Goal: Task Accomplishment & Management: Use online tool/utility

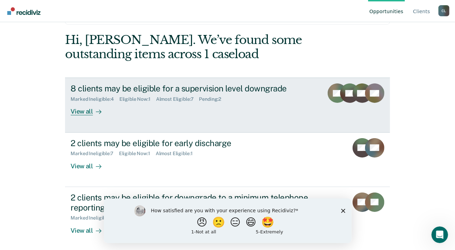
scroll to position [73, 0]
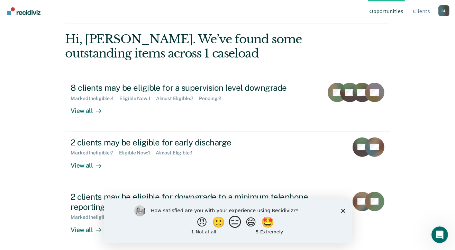
click at [237, 222] on button "😑" at bounding box center [236, 222] width 16 height 14
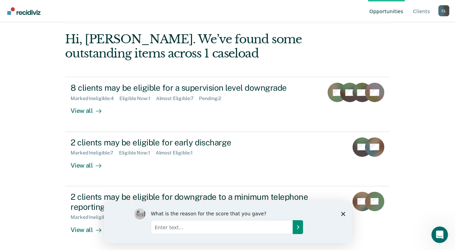
click at [297, 226] on icon "Submit your response" at bounding box center [298, 227] width 6 height 6
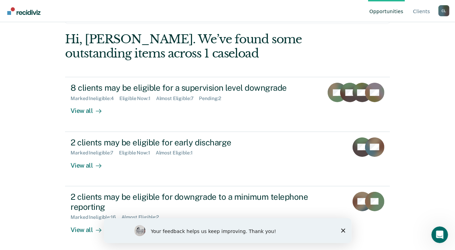
click at [342, 231] on icon "Close survey" at bounding box center [343, 230] width 4 height 4
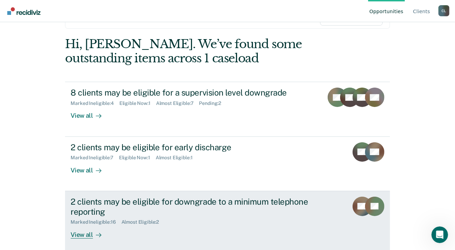
scroll to position [69, 0]
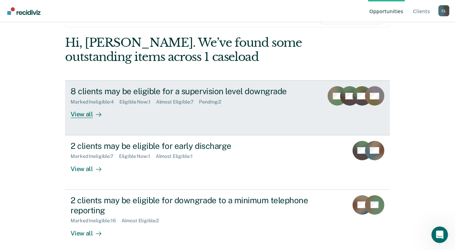
click at [80, 114] on div "View all" at bounding box center [90, 111] width 39 height 13
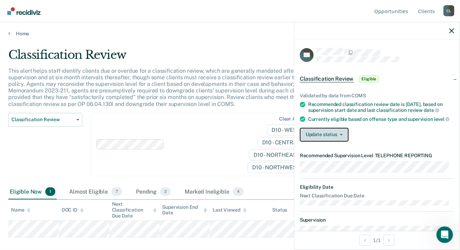
click at [340, 140] on button "Update status" at bounding box center [324, 135] width 49 height 14
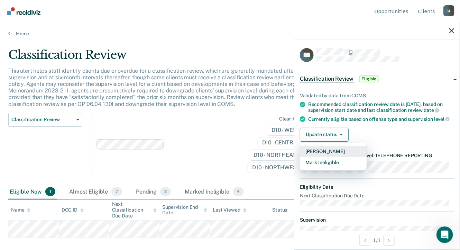
click at [329, 156] on button "[PERSON_NAME]" at bounding box center [333, 151] width 67 height 11
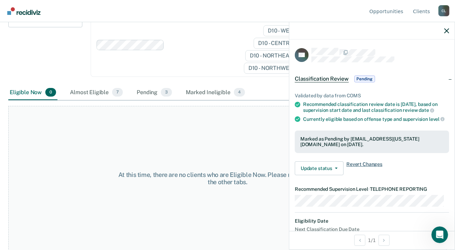
click at [359, 169] on span "Revert Changes" at bounding box center [364, 168] width 36 height 14
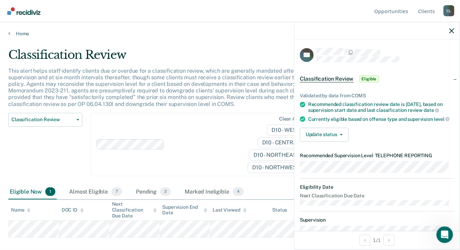
click at [372, 79] on span "Eligible" at bounding box center [370, 78] width 20 height 7
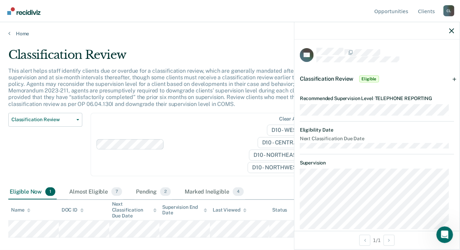
click at [317, 79] on span "Classification Review" at bounding box center [327, 78] width 54 height 7
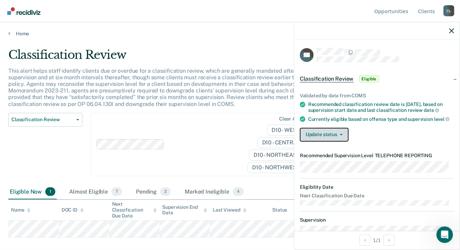
click at [341, 135] on icon "button" at bounding box center [341, 134] width 3 height 1
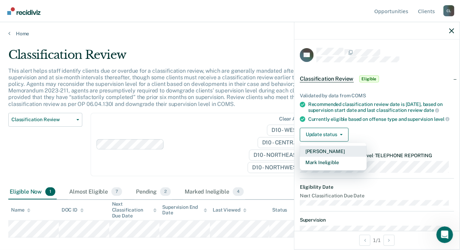
click at [327, 156] on button "[PERSON_NAME]" at bounding box center [333, 151] width 67 height 11
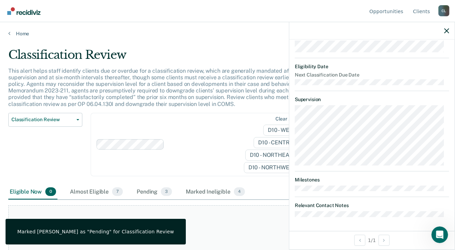
scroll to position [158, 0]
click at [347, 205] on dt "Relevant Contact Notes" at bounding box center [372, 205] width 154 height 6
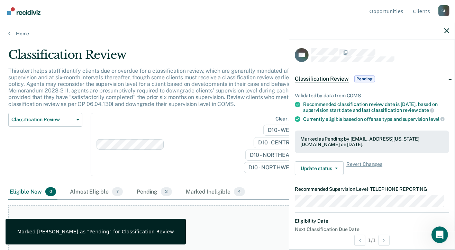
scroll to position [0, 0]
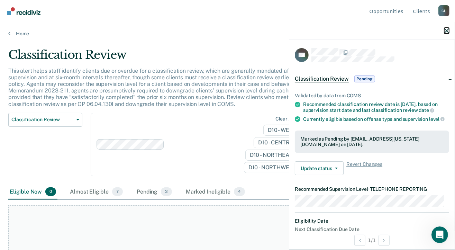
click at [445, 31] on icon "button" at bounding box center [446, 30] width 5 height 5
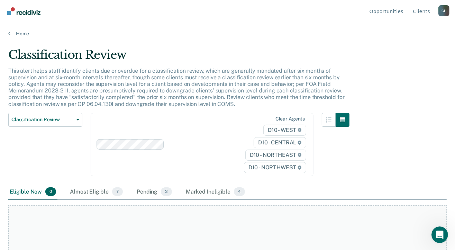
click at [35, 191] on div "Eligible Now 0" at bounding box center [32, 191] width 49 height 15
click at [147, 192] on div "Pending 3" at bounding box center [154, 191] width 38 height 15
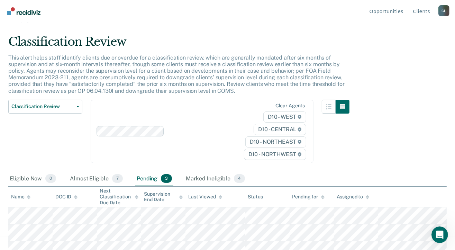
scroll to position [20, 0]
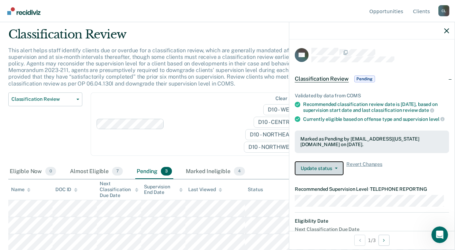
click at [333, 169] on span "button" at bounding box center [335, 168] width 6 height 1
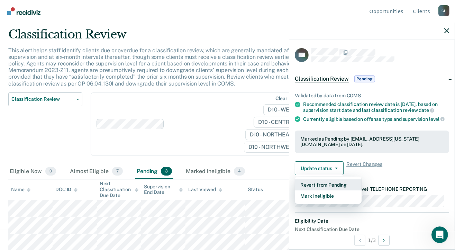
click at [329, 190] on button "Revert from Pending" at bounding box center [328, 184] width 67 height 11
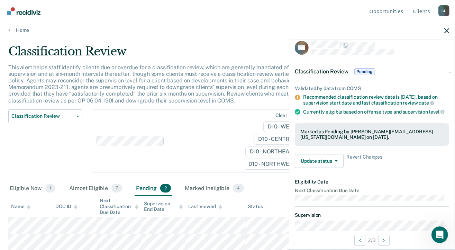
scroll to position [0, 0]
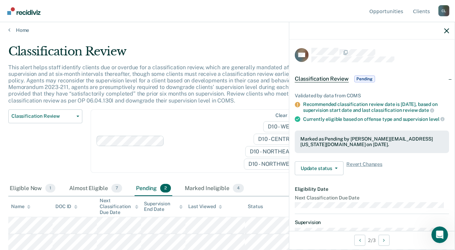
click at [365, 76] on span "Pending" at bounding box center [364, 78] width 21 height 7
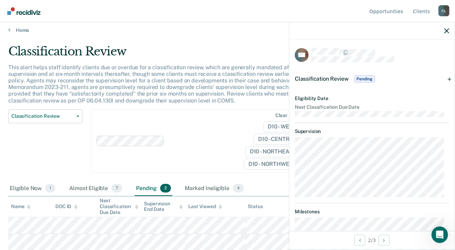
click at [361, 78] on span "Pending" at bounding box center [364, 78] width 21 height 7
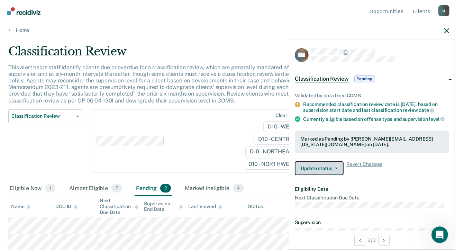
click at [314, 174] on button "Update status" at bounding box center [319, 168] width 49 height 14
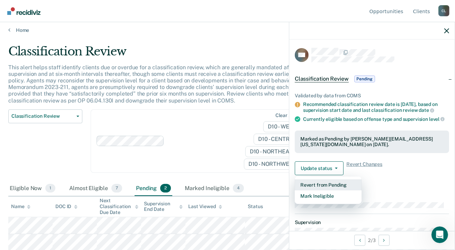
click at [331, 190] on button "Revert from Pending" at bounding box center [328, 184] width 67 height 11
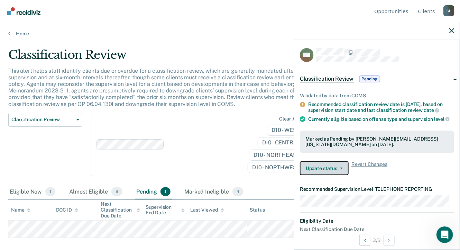
click at [344, 173] on button "Update status" at bounding box center [324, 168] width 49 height 14
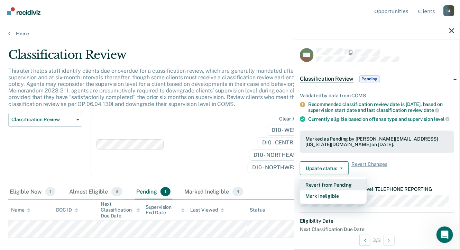
click at [332, 187] on button "Revert from Pending" at bounding box center [333, 184] width 67 height 11
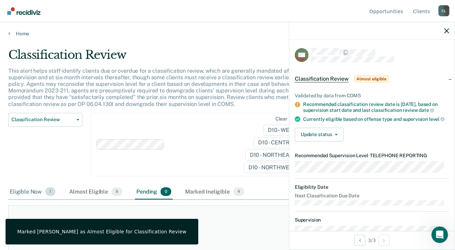
click at [50, 191] on span "1" at bounding box center [50, 191] width 10 height 9
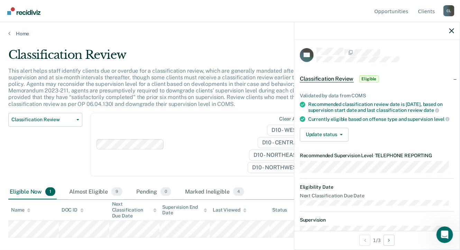
click at [367, 78] on span "Eligible" at bounding box center [370, 78] width 20 height 7
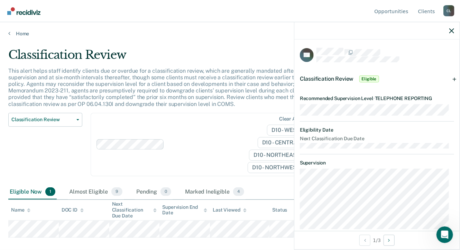
click at [368, 79] on span "Eligible" at bounding box center [370, 78] width 20 height 7
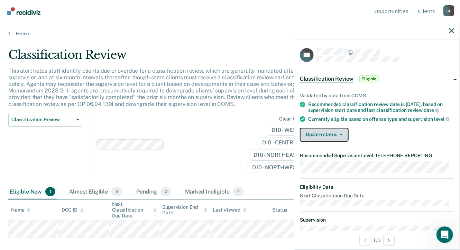
click at [340, 135] on icon "button" at bounding box center [341, 134] width 3 height 1
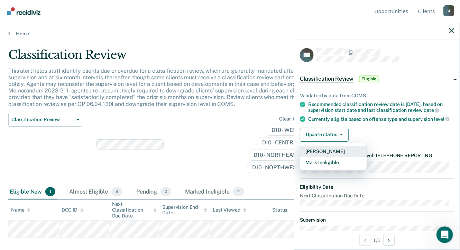
click at [323, 154] on button "[PERSON_NAME]" at bounding box center [333, 151] width 67 height 11
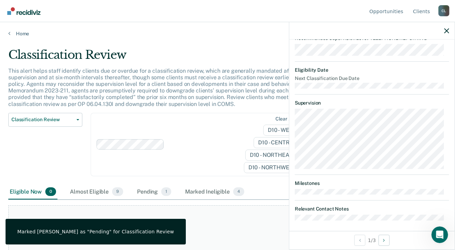
scroll to position [158, 0]
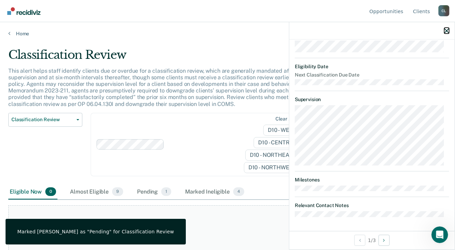
click at [447, 31] on icon "button" at bounding box center [446, 30] width 5 height 5
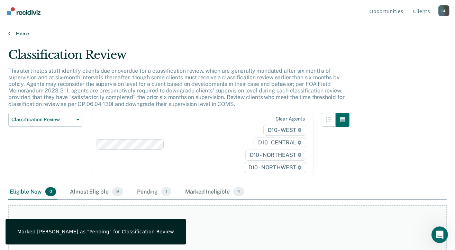
click at [27, 33] on link "Home" at bounding box center [227, 33] width 439 height 6
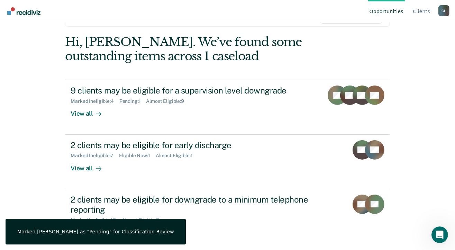
scroll to position [73, 0]
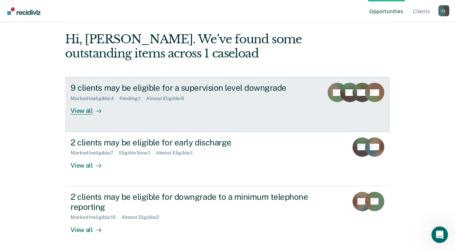
click at [95, 99] on div "Marked Ineligible : 4" at bounding box center [95, 99] width 48 height 6
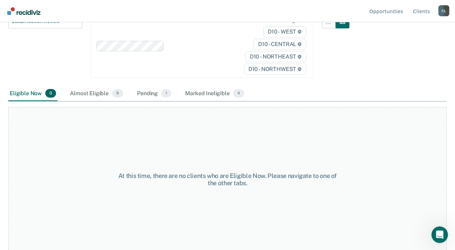
scroll to position [99, 0]
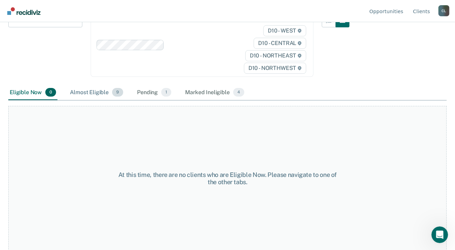
click at [91, 91] on div "Almost Eligible 9" at bounding box center [97, 92] width 56 height 15
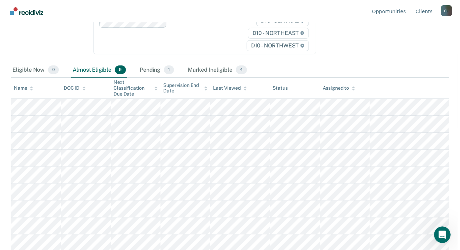
scroll to position [0, 0]
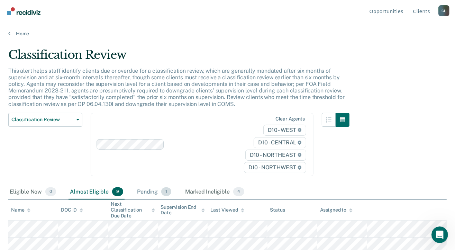
click at [149, 191] on div "Pending 1" at bounding box center [154, 191] width 37 height 15
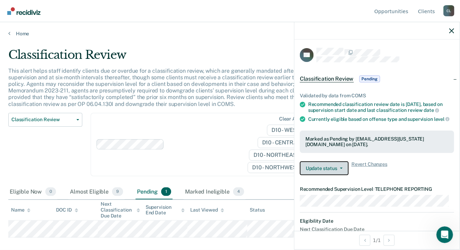
click at [340, 171] on button "Update status" at bounding box center [324, 168] width 49 height 14
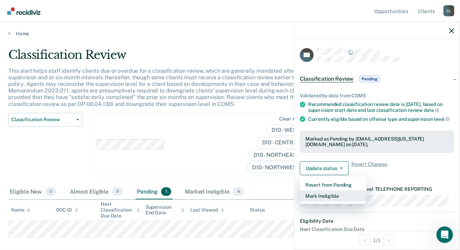
click at [328, 201] on button "Mark Ineligible" at bounding box center [333, 195] width 67 height 11
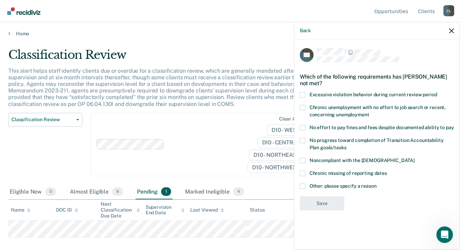
click at [300, 179] on div "TH Which of the following requirements has [PERSON_NAME] not met? Excessive vio…" at bounding box center [377, 143] width 165 height 209
click at [303, 183] on span at bounding box center [303, 186] width 6 height 6
click at [377, 183] on input "Other: please specify a reason" at bounding box center [377, 183] width 0 height 0
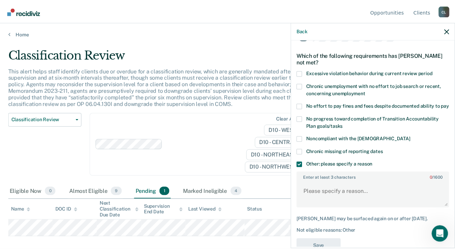
scroll to position [45, 0]
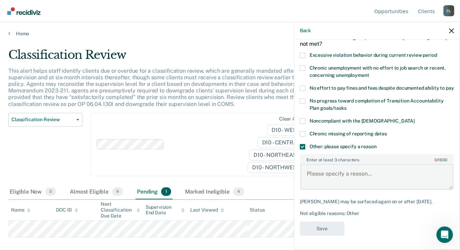
click at [315, 174] on textarea "Enter at least 3 characters 0 / 1600" at bounding box center [377, 177] width 153 height 26
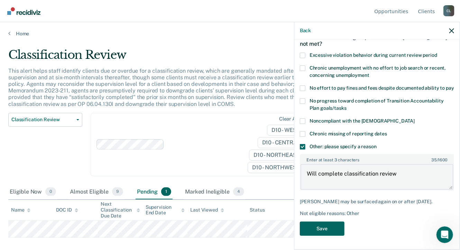
type textarea "Will complete classification review"
click at [317, 231] on button "Save" at bounding box center [322, 229] width 45 height 14
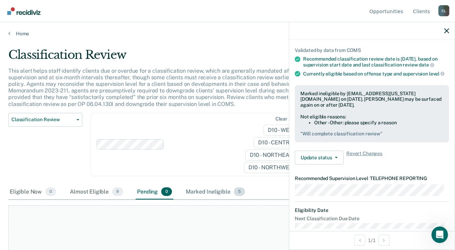
click at [219, 189] on div "Marked Ineligible 5" at bounding box center [215, 191] width 62 height 15
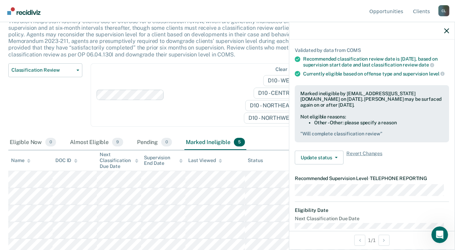
scroll to position [54, 0]
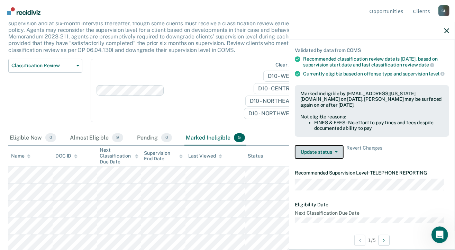
click at [332, 155] on button "Update status" at bounding box center [319, 152] width 49 height 14
click at [359, 152] on span "Revert Changes" at bounding box center [364, 152] width 36 height 14
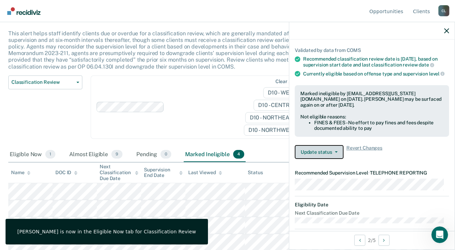
click at [332, 158] on button "Update status" at bounding box center [319, 152] width 49 height 14
click at [360, 159] on span "Revert Changes" at bounding box center [364, 152] width 36 height 14
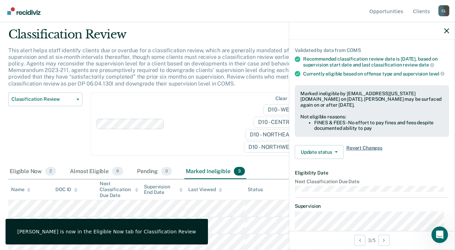
click at [353, 152] on span "Revert Changes" at bounding box center [364, 152] width 36 height 14
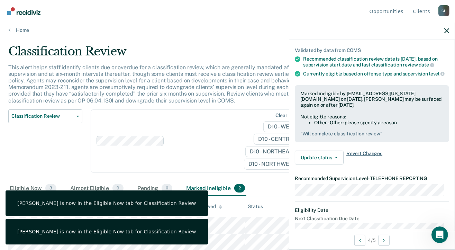
click at [363, 156] on span "Revert Changes" at bounding box center [364, 158] width 36 height 14
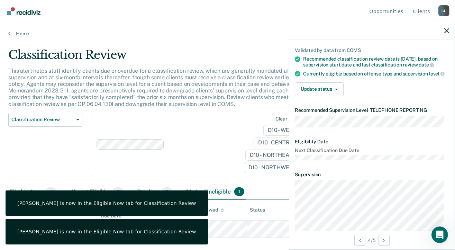
scroll to position [0, 0]
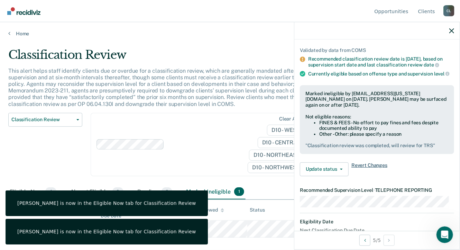
click at [364, 169] on span "Revert Changes" at bounding box center [370, 169] width 36 height 14
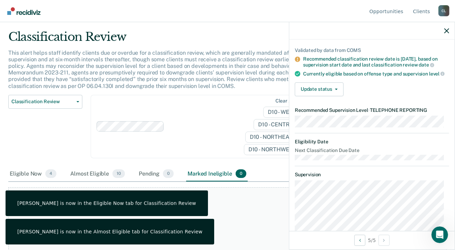
click at [185, 158] on div "Clear agents D10 - WEST D10 - CENTRAL D10 - NORTHEAST D10 - NORTHWEST" at bounding box center [202, 126] width 223 height 63
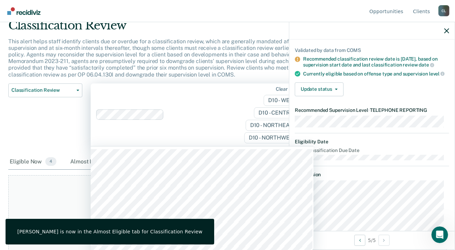
scroll to position [30, 0]
click at [42, 124] on div "Classification Review Classification Review Early Discharge Minimum Telephone R…" at bounding box center [45, 118] width 74 height 71
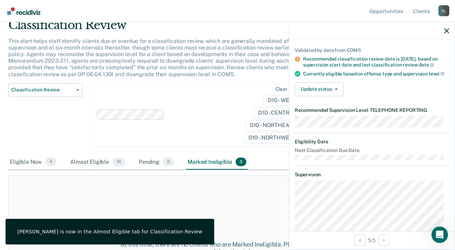
scroll to position [0, 0]
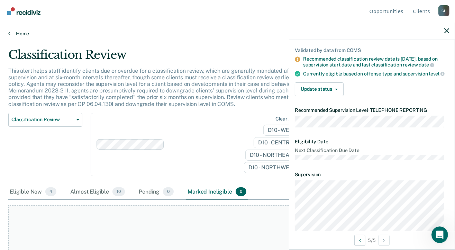
click at [22, 32] on link "Home" at bounding box center [227, 33] width 439 height 6
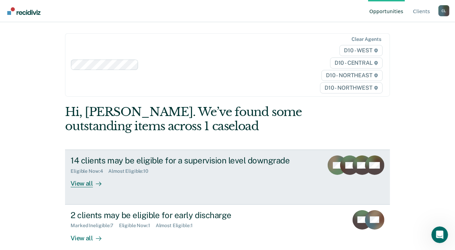
click at [82, 183] on div "View all" at bounding box center [90, 180] width 39 height 13
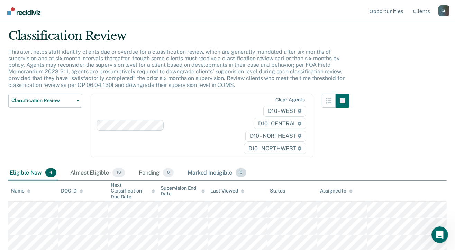
scroll to position [37, 0]
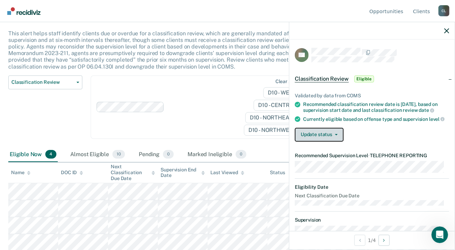
click at [336, 140] on button "Update status" at bounding box center [319, 135] width 49 height 14
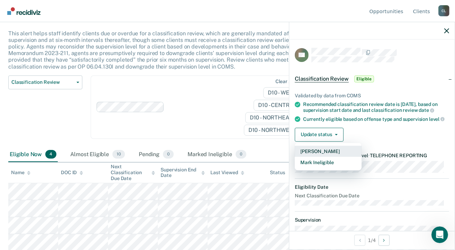
click at [318, 155] on button "[PERSON_NAME]" at bounding box center [328, 151] width 67 height 11
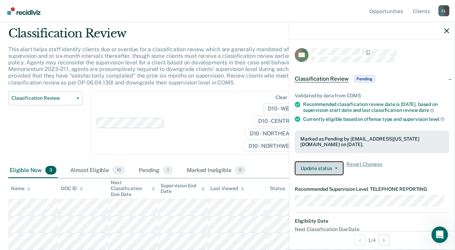
scroll to position [20, 0]
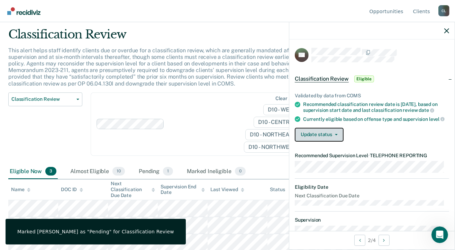
click at [335, 135] on icon "button" at bounding box center [336, 134] width 3 height 1
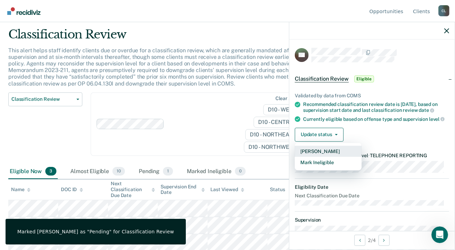
click at [318, 157] on button "[PERSON_NAME]" at bounding box center [328, 151] width 67 height 11
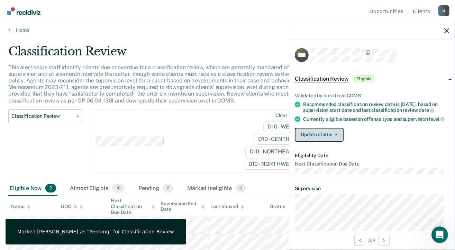
click at [334, 135] on span "button" at bounding box center [335, 134] width 6 height 1
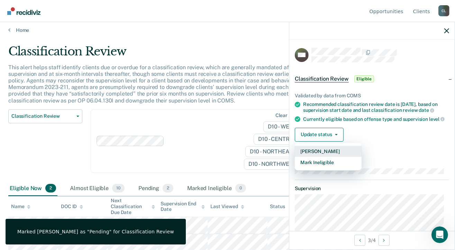
click at [328, 154] on button "[PERSON_NAME]" at bounding box center [328, 151] width 67 height 11
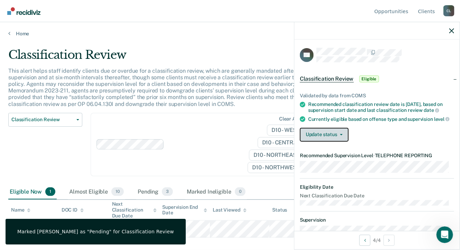
click at [341, 135] on icon "button" at bounding box center [341, 134] width 3 height 1
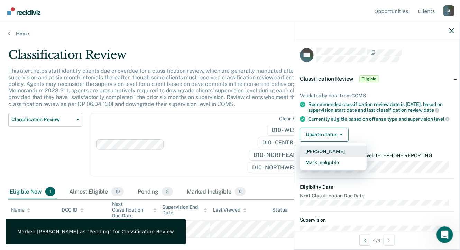
drag, startPoint x: 325, startPoint y: 157, endPoint x: 310, endPoint y: 161, distance: 16.0
click at [325, 157] on button "[PERSON_NAME]" at bounding box center [333, 151] width 67 height 11
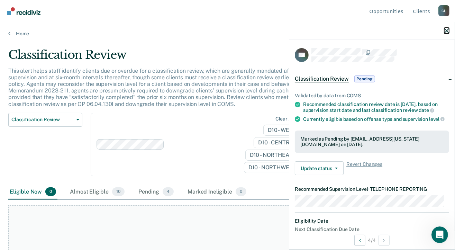
click at [446, 30] on icon "button" at bounding box center [446, 30] width 5 height 5
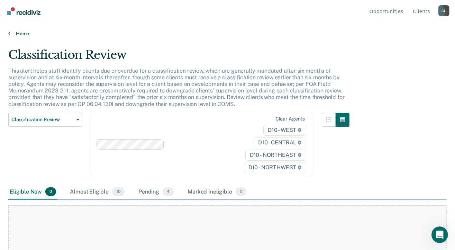
click at [21, 34] on link "Home" at bounding box center [227, 33] width 439 height 6
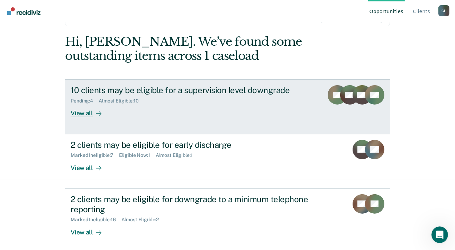
scroll to position [73, 0]
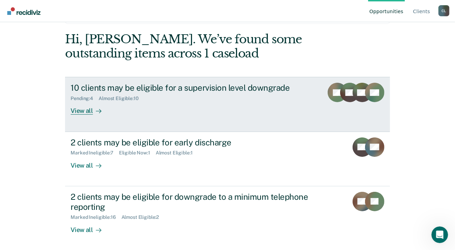
click at [83, 110] on div "View all" at bounding box center [90, 107] width 39 height 13
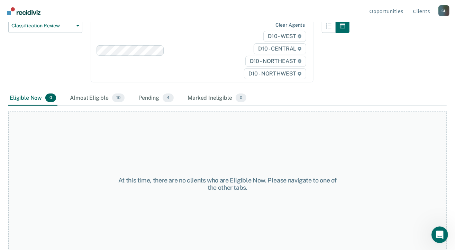
scroll to position [99, 0]
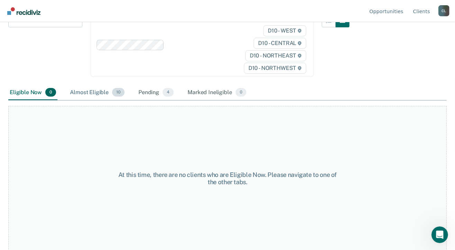
click at [88, 92] on div "Almost Eligible 10" at bounding box center [97, 92] width 57 height 15
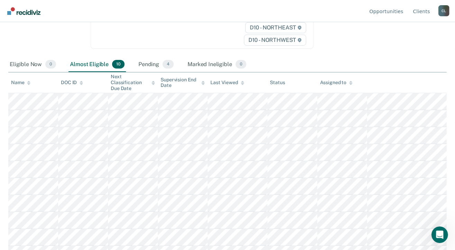
scroll to position [139, 0]
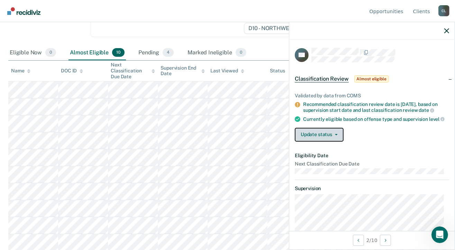
click at [335, 138] on button "Update status" at bounding box center [319, 135] width 49 height 14
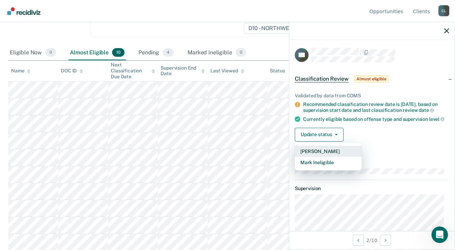
click at [318, 157] on button "[PERSON_NAME]" at bounding box center [328, 151] width 67 height 11
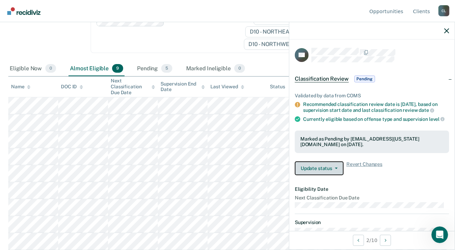
scroll to position [122, 0]
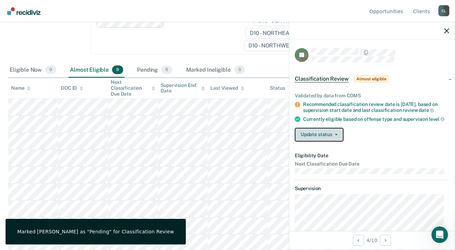
click at [336, 137] on button "Update status" at bounding box center [319, 135] width 49 height 14
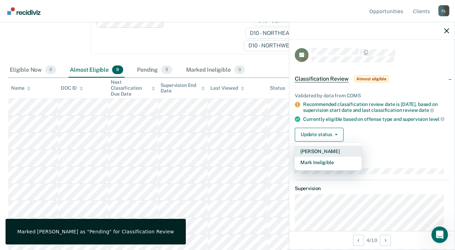
click at [320, 157] on button "[PERSON_NAME]" at bounding box center [328, 151] width 67 height 11
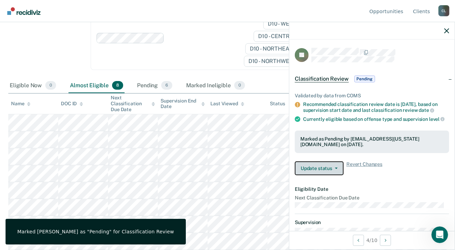
scroll to position [105, 0]
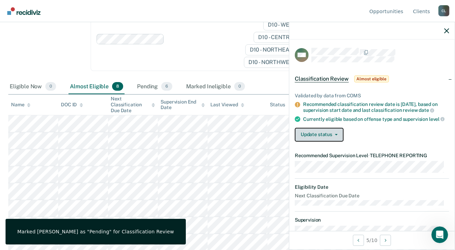
click at [338, 141] on button "Update status" at bounding box center [319, 135] width 49 height 14
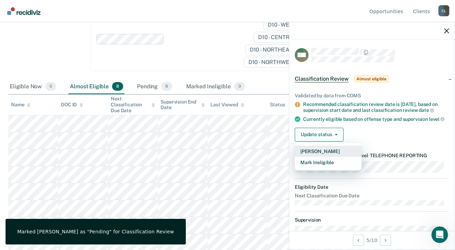
click at [325, 155] on button "[PERSON_NAME]" at bounding box center [328, 151] width 67 height 11
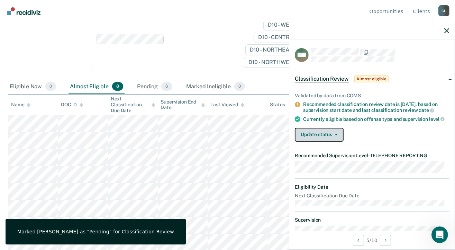
scroll to position [88, 0]
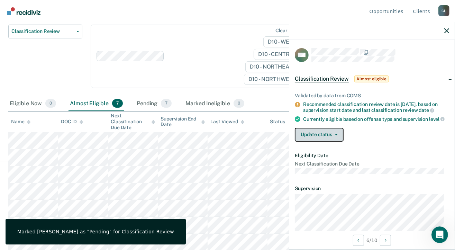
click at [335, 135] on icon "button" at bounding box center [336, 134] width 3 height 1
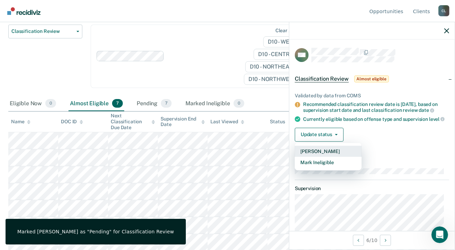
click at [317, 155] on button "[PERSON_NAME]" at bounding box center [328, 151] width 67 height 11
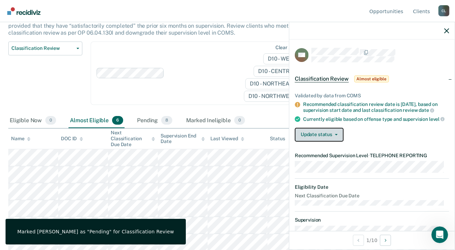
click at [337, 135] on icon "button" at bounding box center [336, 134] width 3 height 1
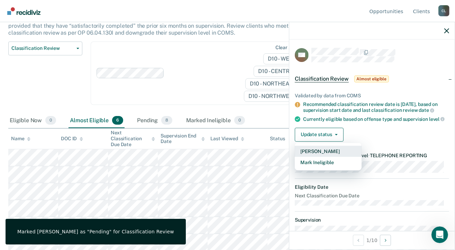
click at [321, 156] on button "[PERSON_NAME]" at bounding box center [328, 151] width 67 height 11
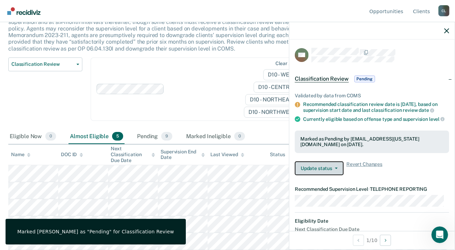
scroll to position [54, 0]
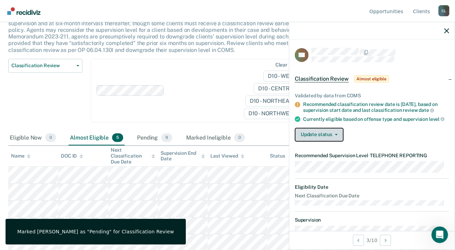
click at [336, 135] on icon "button" at bounding box center [336, 134] width 3 height 1
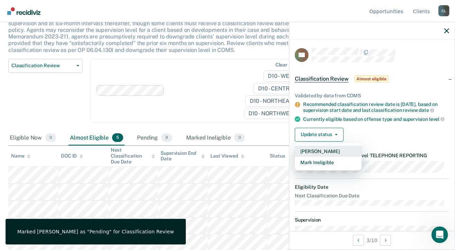
click at [317, 156] on button "[PERSON_NAME]" at bounding box center [328, 151] width 67 height 11
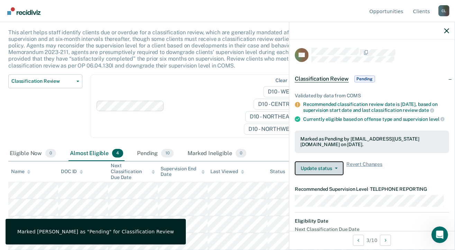
scroll to position [37, 0]
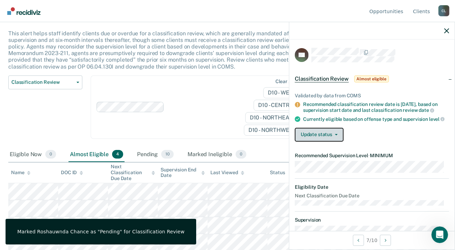
click at [335, 140] on button "Update status" at bounding box center [319, 135] width 49 height 14
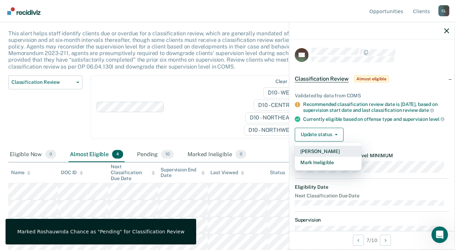
click at [317, 156] on button "[PERSON_NAME]" at bounding box center [328, 151] width 67 height 11
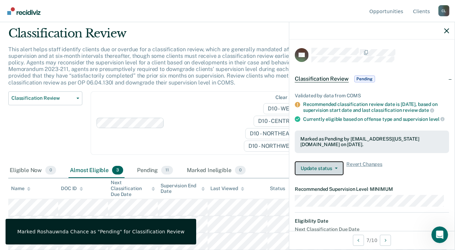
scroll to position [20, 0]
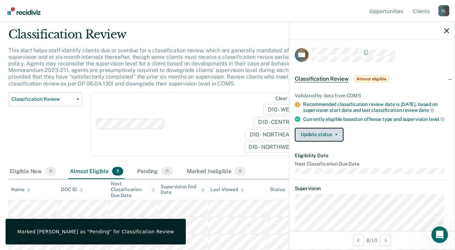
click at [336, 140] on button "Update status" at bounding box center [319, 135] width 49 height 14
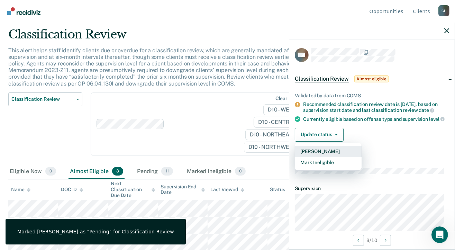
click at [317, 155] on button "[PERSON_NAME]" at bounding box center [328, 151] width 67 height 11
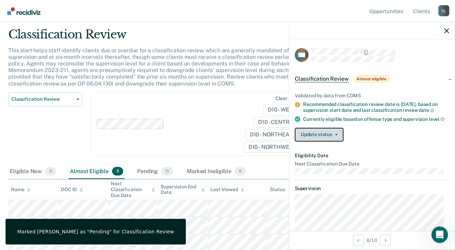
scroll to position [3, 0]
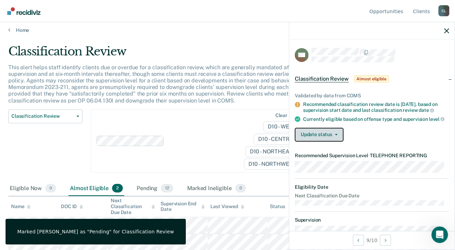
click at [335, 135] on icon "button" at bounding box center [336, 134] width 3 height 1
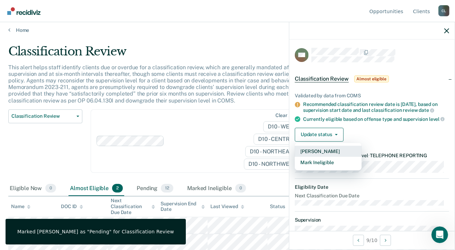
click at [311, 154] on button "[PERSON_NAME]" at bounding box center [328, 151] width 67 height 11
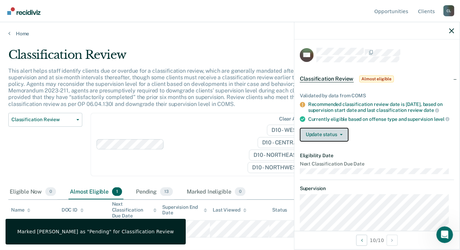
click at [341, 140] on button "Update status" at bounding box center [324, 135] width 49 height 14
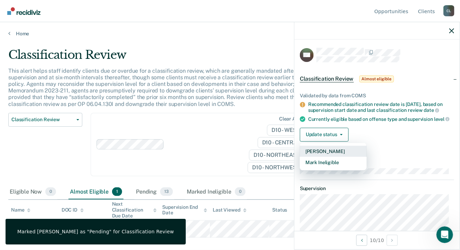
click at [317, 156] on button "[PERSON_NAME]" at bounding box center [333, 151] width 67 height 11
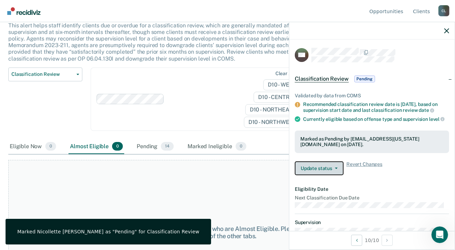
scroll to position [99, 0]
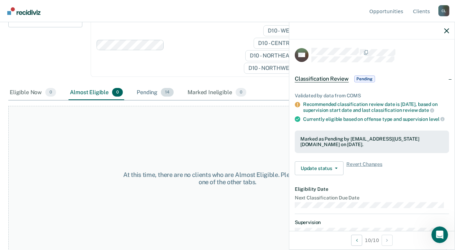
click at [147, 92] on div "Pending 14" at bounding box center [155, 92] width 40 height 15
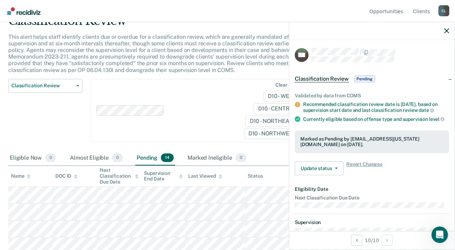
scroll to position [0, 0]
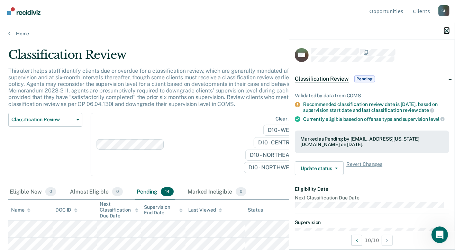
click at [445, 31] on icon "button" at bounding box center [446, 30] width 5 height 5
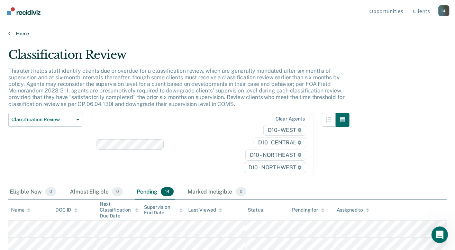
click at [11, 33] on link "Home" at bounding box center [227, 33] width 439 height 6
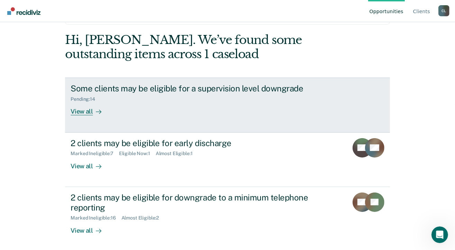
scroll to position [73, 0]
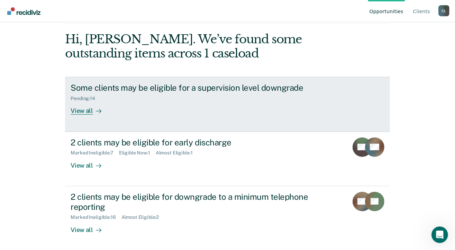
click at [81, 110] on div "View all" at bounding box center [90, 107] width 39 height 13
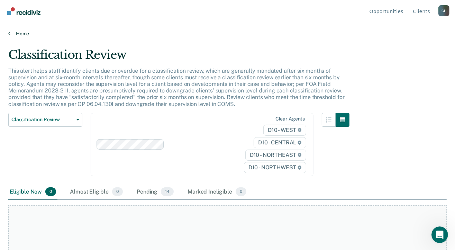
click at [10, 31] on link "Home" at bounding box center [227, 33] width 439 height 6
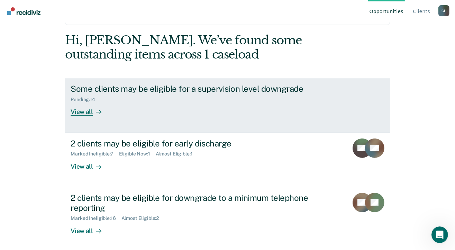
scroll to position [73, 0]
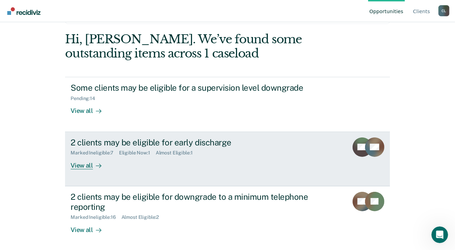
click at [86, 165] on div "View all" at bounding box center [90, 162] width 39 height 13
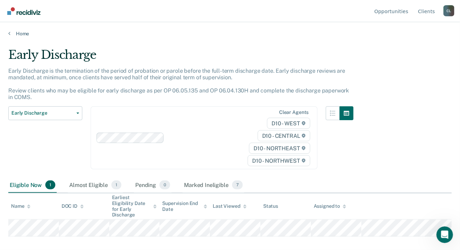
click at [24, 183] on div "Eligible Now 1" at bounding box center [32, 185] width 48 height 15
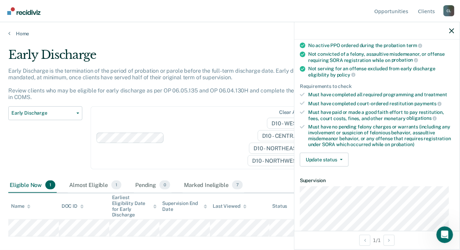
scroll to position [69, 0]
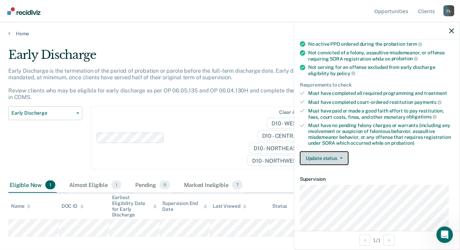
click at [341, 157] on icon "button" at bounding box center [341, 157] width 3 height 1
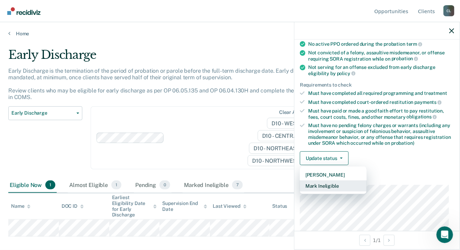
click at [333, 183] on button "Mark Ineligible" at bounding box center [333, 185] width 67 height 11
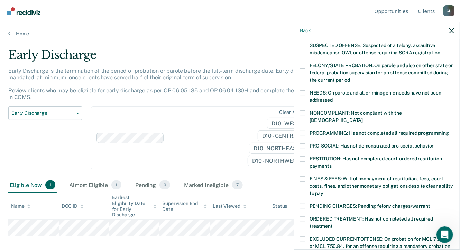
click at [302, 130] on span at bounding box center [303, 133] width 6 height 6
click at [449, 130] on input "PROGRAMMING: Has not completed all required programming" at bounding box center [449, 130] width 0 height 0
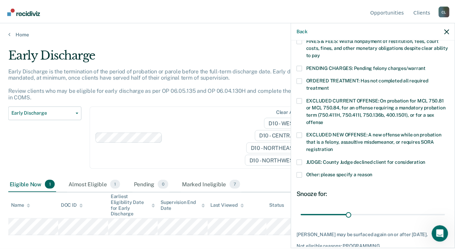
scroll to position [240, 0]
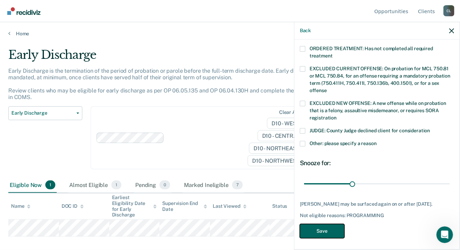
click at [321, 227] on button "Save" at bounding box center [322, 231] width 45 height 14
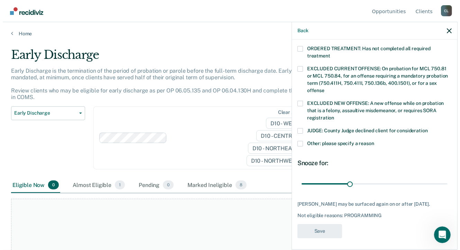
scroll to position [216, 0]
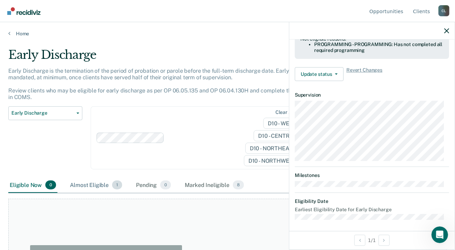
click at [100, 183] on div "Almost Eligible 1" at bounding box center [96, 185] width 55 height 15
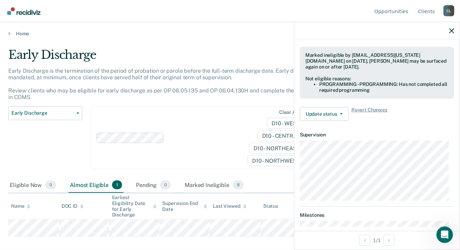
scroll to position [112, 0]
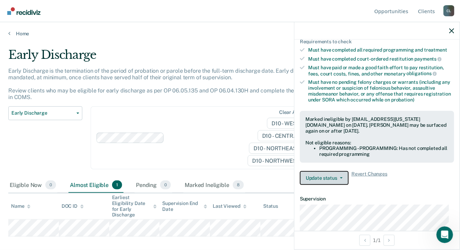
click at [342, 177] on icon "button" at bounding box center [341, 177] width 3 height 1
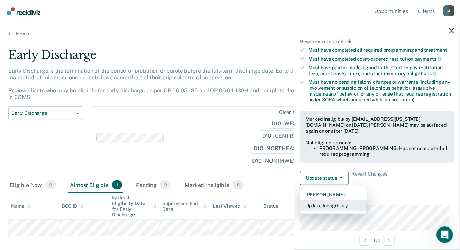
click at [325, 202] on button "Update Ineligibility" at bounding box center [333, 205] width 67 height 11
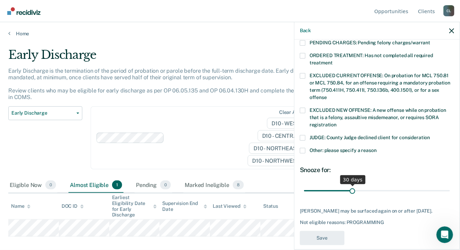
scroll to position [240, 0]
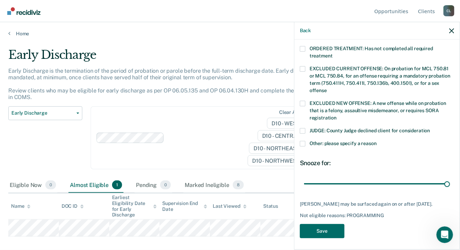
drag, startPoint x: 350, startPoint y: 177, endPoint x: 394, endPoint y: 220, distance: 60.9
type input "90"
click at [450, 182] on input "range" at bounding box center [377, 184] width 146 height 12
click at [315, 230] on button "Save" at bounding box center [322, 231] width 45 height 14
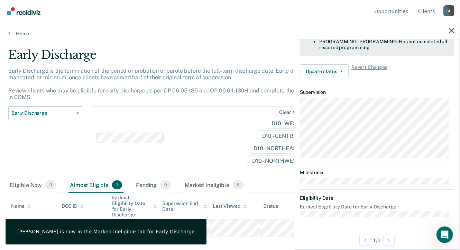
scroll to position [216, 0]
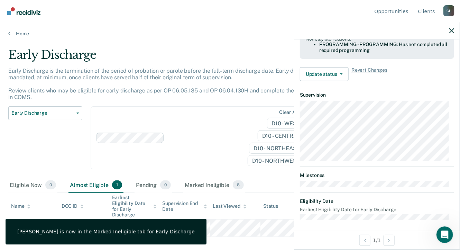
click at [215, 214] on th "Last Viewed" at bounding box center [235, 206] width 51 height 26
click at [233, 244] on main "Early Discharge Early Discharge is the termination of the period of probation o…" at bounding box center [230, 142] width 460 height 211
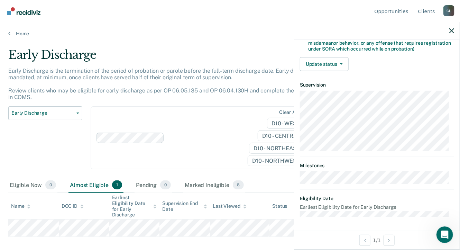
scroll to position [154, 0]
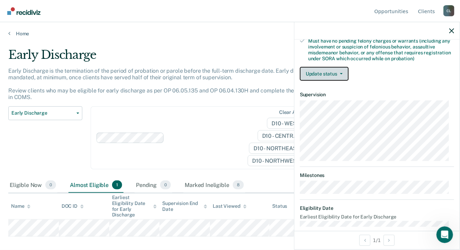
click at [343, 71] on button "Update status" at bounding box center [324, 74] width 49 height 14
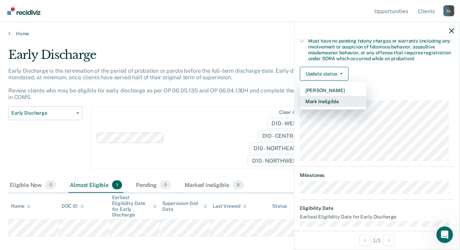
click at [335, 98] on button "Mark Ineligible" at bounding box center [333, 101] width 67 height 11
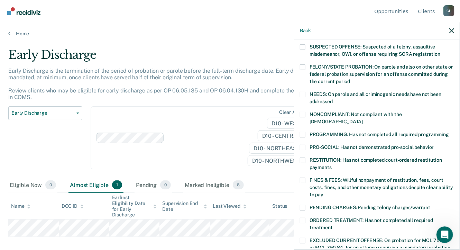
scroll to position [69, 0]
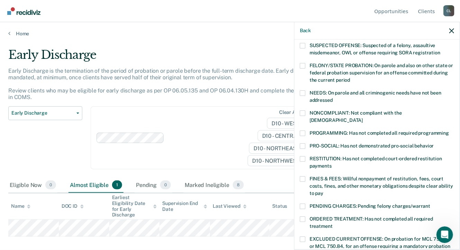
click at [302, 130] on span at bounding box center [303, 133] width 6 height 6
click at [449, 130] on input "PROGRAMMING: Has not completed all required programming" at bounding box center [449, 130] width 0 height 0
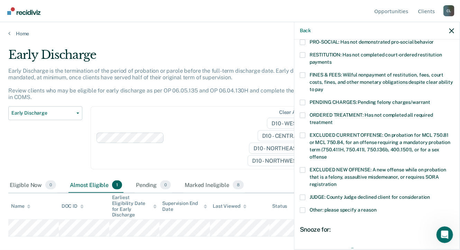
scroll to position [240, 0]
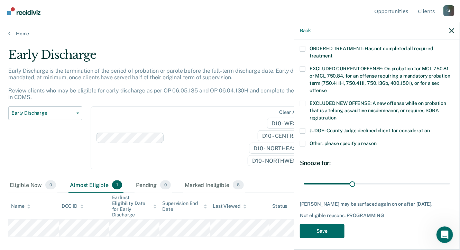
click at [306, 141] on label "Other: please specify a reason" at bounding box center [377, 144] width 154 height 7
click at [377, 141] on input "Other: please specify a reason" at bounding box center [377, 141] width 0 height 0
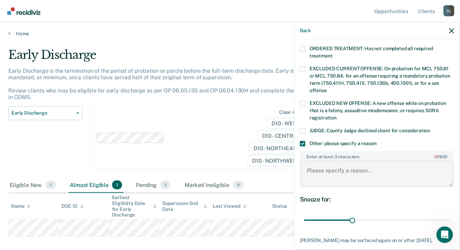
click at [324, 164] on textarea "Enter at least 3 characters 0 / 1600" at bounding box center [377, 174] width 153 height 26
type textarea "Needs to complete community service"
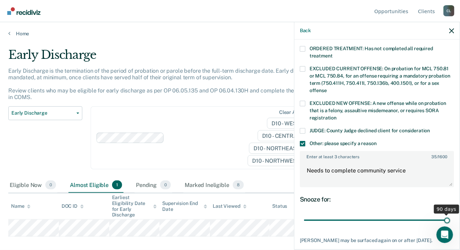
drag, startPoint x: 352, startPoint y: 214, endPoint x: 449, endPoint y: 219, distance: 97.4
type input "90"
click at [449, 219] on input "range" at bounding box center [377, 220] width 146 height 12
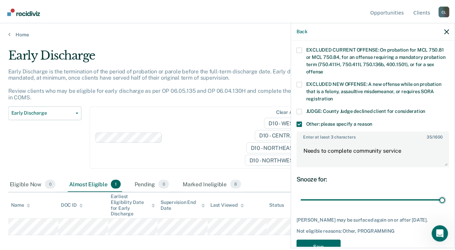
scroll to position [269, 0]
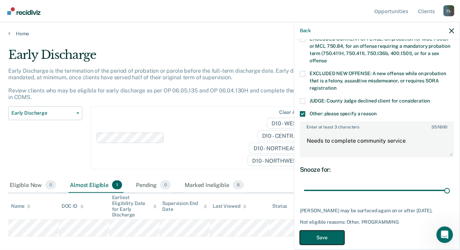
click at [317, 231] on button "Save" at bounding box center [322, 238] width 45 height 14
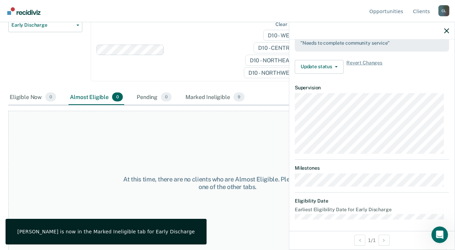
scroll to position [93, 0]
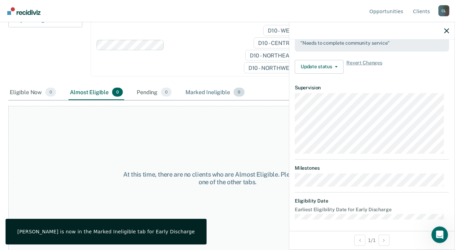
click at [215, 90] on div "Marked Ineligible 9" at bounding box center [215, 92] width 62 height 15
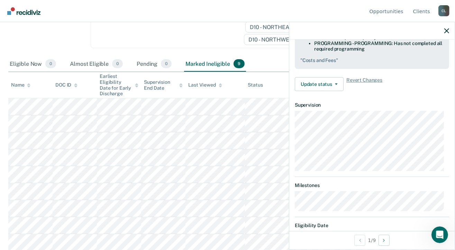
scroll to position [258, 0]
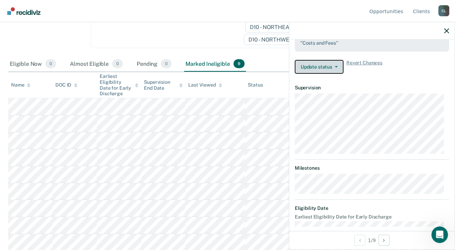
click at [339, 65] on button "Update status" at bounding box center [319, 67] width 49 height 14
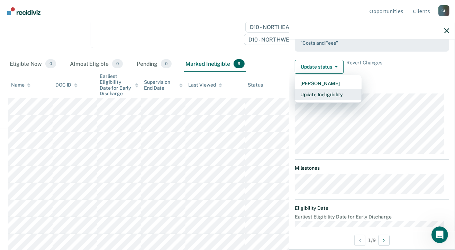
click at [321, 90] on button "Update Ineligibility" at bounding box center [328, 94] width 67 height 11
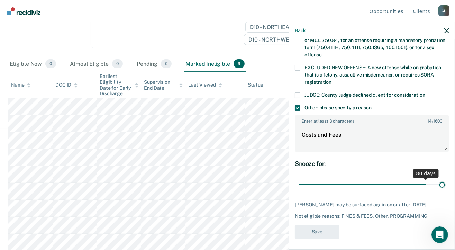
scroll to position [269, 0]
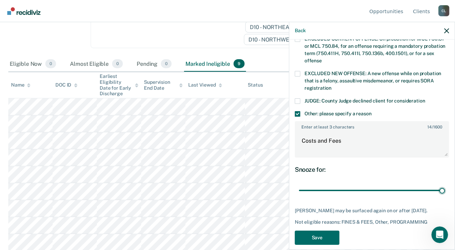
drag, startPoint x: 423, startPoint y: 175, endPoint x: 453, endPoint y: 180, distance: 30.9
type input "90"
click at [445, 184] on input "range" at bounding box center [372, 190] width 146 height 12
click at [309, 231] on button "Save" at bounding box center [317, 238] width 45 height 14
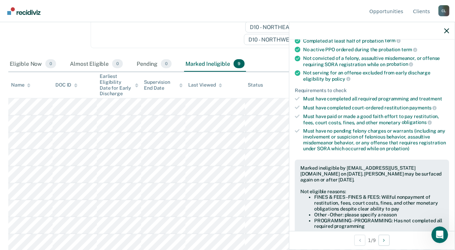
scroll to position [162, 0]
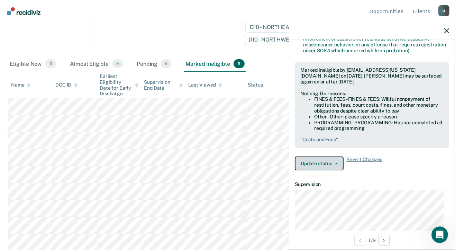
click at [336, 162] on button "Update status" at bounding box center [319, 163] width 49 height 14
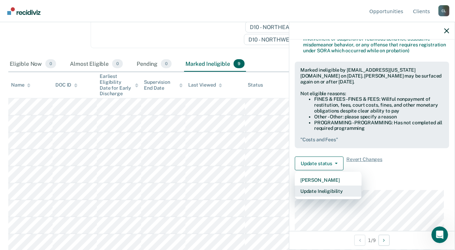
click at [324, 188] on button "Update Ineligibility" at bounding box center [328, 191] width 67 height 11
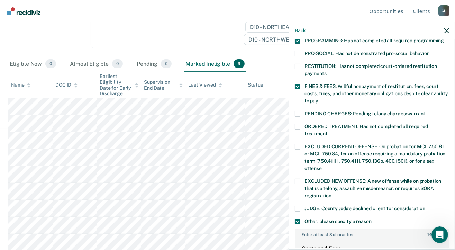
scroll to position [269, 0]
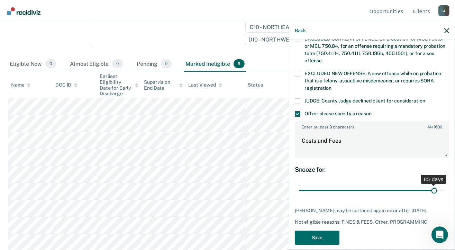
drag, startPoint x: 436, startPoint y: 180, endPoint x: 430, endPoint y: 182, distance: 6.5
type input "85"
click at [430, 184] on input "range" at bounding box center [372, 190] width 146 height 12
click at [319, 231] on button "Save" at bounding box center [317, 238] width 45 height 14
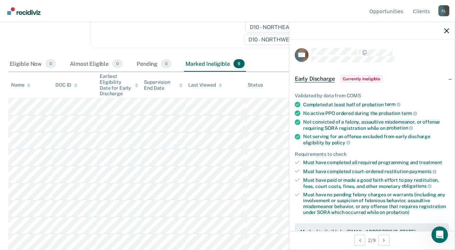
scroll to position [138, 0]
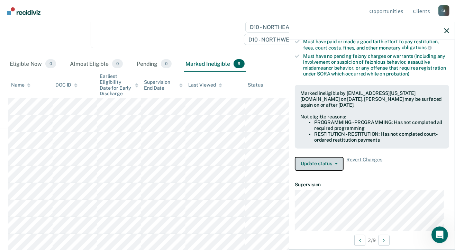
click at [336, 160] on button "Update status" at bounding box center [319, 164] width 49 height 14
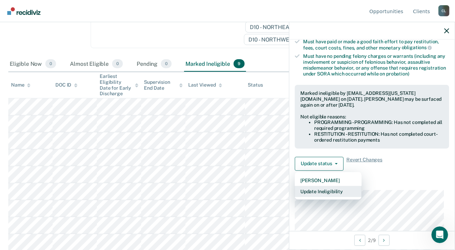
click at [329, 189] on button "Update Ineligibility" at bounding box center [328, 191] width 67 height 11
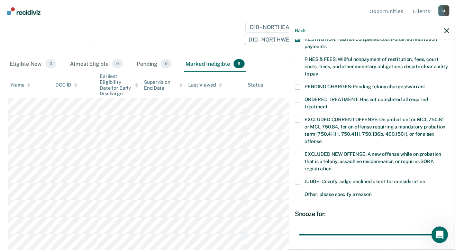
scroll to position [240, 0]
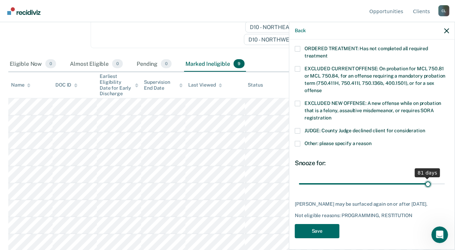
drag, startPoint x: 437, startPoint y: 176, endPoint x: 424, endPoint y: 176, distance: 13.2
type input "81"
click at [424, 178] on input "range" at bounding box center [372, 184] width 146 height 12
click at [325, 228] on button "Save" at bounding box center [317, 231] width 45 height 14
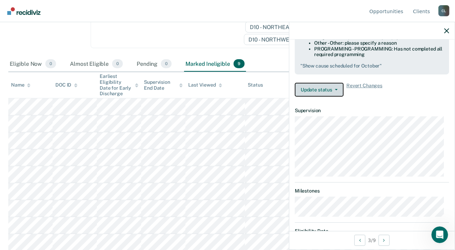
click at [336, 89] on icon "button" at bounding box center [336, 89] width 3 height 1
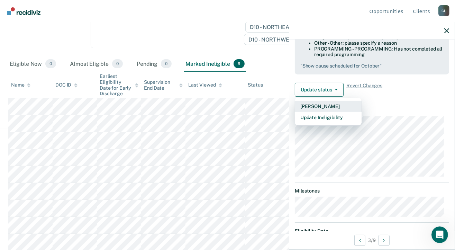
click at [324, 104] on button "[PERSON_NAME]" at bounding box center [328, 106] width 67 height 11
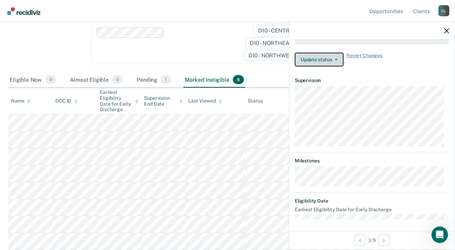
scroll to position [104, 0]
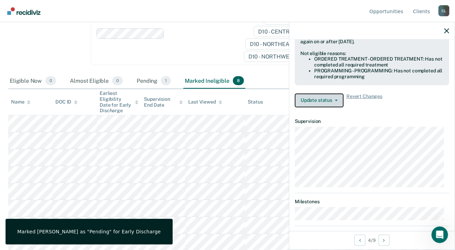
click at [320, 100] on button "Update status" at bounding box center [319, 100] width 49 height 14
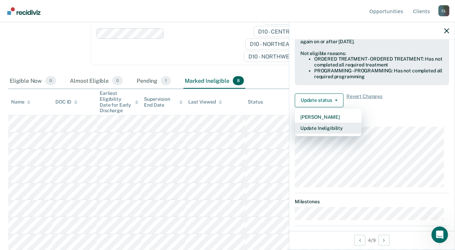
click at [335, 126] on button "Update Ineligibility" at bounding box center [328, 128] width 67 height 11
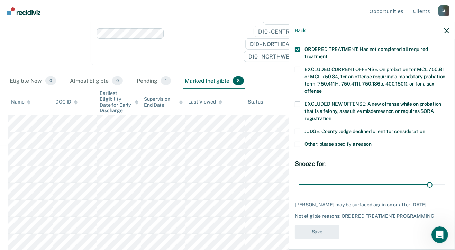
scroll to position [240, 0]
drag, startPoint x: 425, startPoint y: 176, endPoint x: 359, endPoint y: 209, distance: 73.7
type input "79"
click at [421, 178] on input "range" at bounding box center [372, 184] width 146 height 12
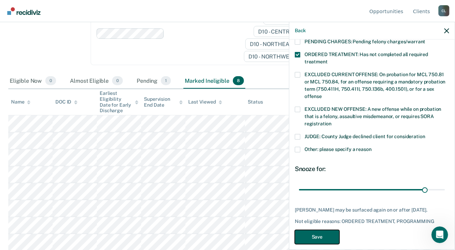
click at [321, 230] on button "Save" at bounding box center [317, 237] width 45 height 14
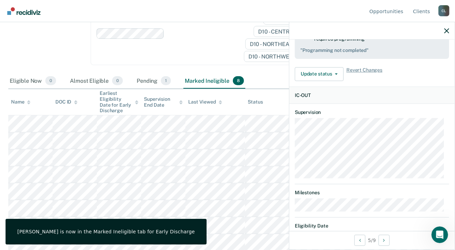
scroll to position [228, 0]
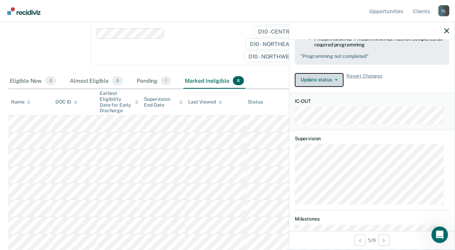
click at [335, 79] on button "Update status" at bounding box center [319, 80] width 49 height 14
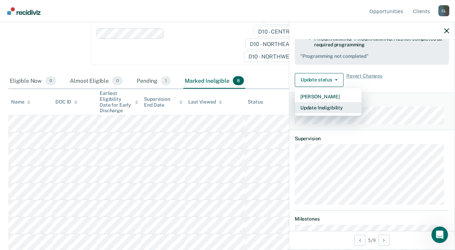
click at [327, 104] on button "Update Ineligibility" at bounding box center [328, 107] width 67 height 11
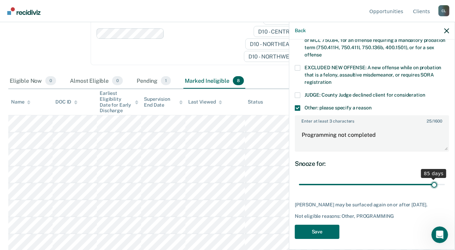
scroll to position [269, 0]
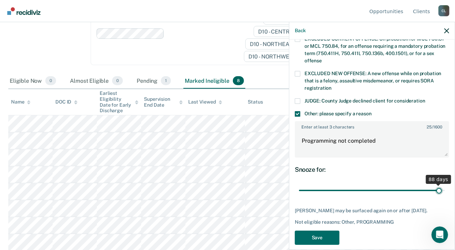
drag, startPoint x: 406, startPoint y: 176, endPoint x: 435, endPoint y: 179, distance: 29.3
type input "88"
click at [435, 184] on input "range" at bounding box center [372, 190] width 146 height 12
click at [314, 231] on button "Save" at bounding box center [317, 238] width 45 height 14
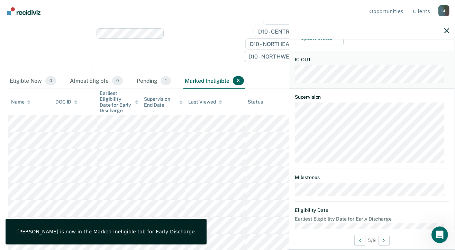
scroll to position [222, 0]
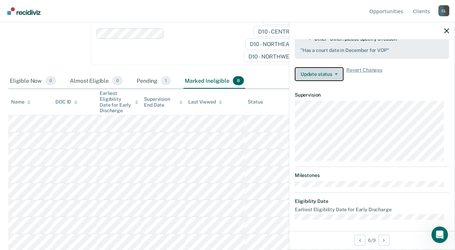
click at [311, 72] on button "Update status" at bounding box center [319, 74] width 49 height 14
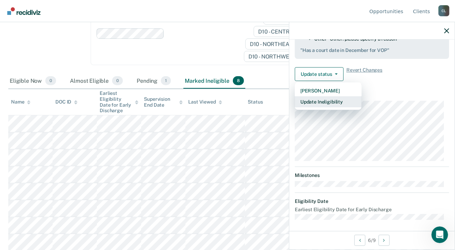
click at [319, 97] on button "Update Ineligibility" at bounding box center [328, 101] width 67 height 11
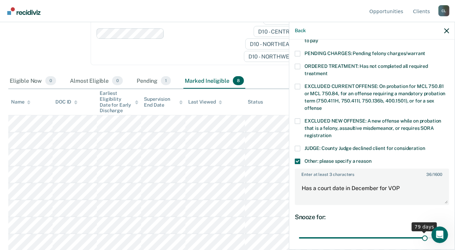
scroll to position [275, 0]
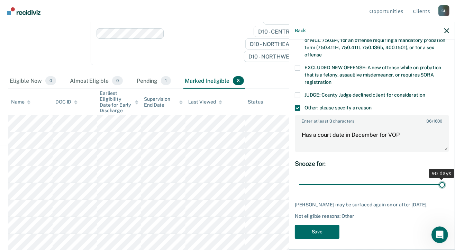
drag, startPoint x: 418, startPoint y: 176, endPoint x: 437, endPoint y: 179, distance: 19.2
type input "90"
click at [437, 179] on input "range" at bounding box center [372, 185] width 146 height 12
click at [313, 232] on button "Save" at bounding box center [317, 232] width 45 height 14
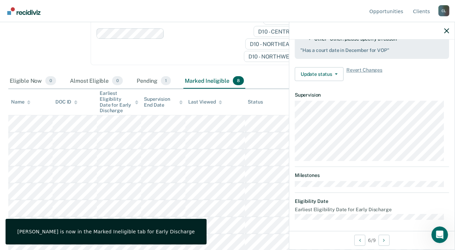
scroll to position [216, 0]
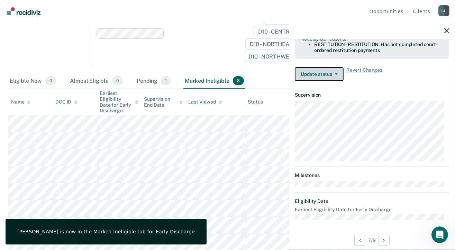
click at [324, 71] on button "Update status" at bounding box center [319, 74] width 49 height 14
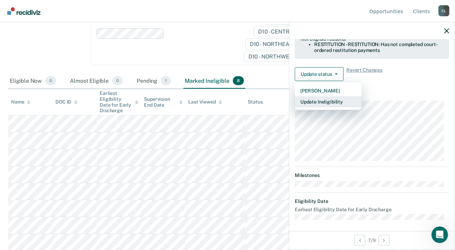
click at [325, 100] on button "Update Ineligibility" at bounding box center [328, 101] width 67 height 11
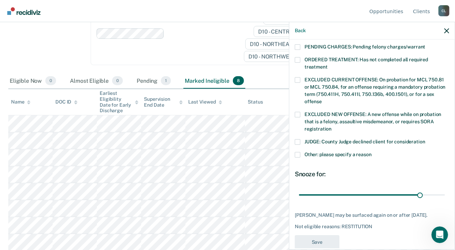
scroll to position [234, 0]
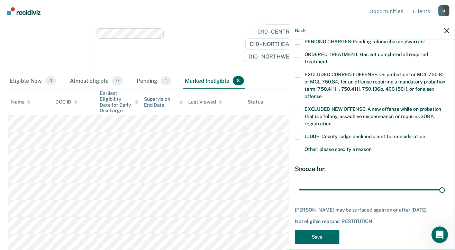
drag, startPoint x: 416, startPoint y: 181, endPoint x: 445, endPoint y: 186, distance: 29.7
type input "90"
click at [445, 184] on input "range" at bounding box center [372, 190] width 146 height 12
click at [311, 230] on button "Save" at bounding box center [317, 237] width 45 height 14
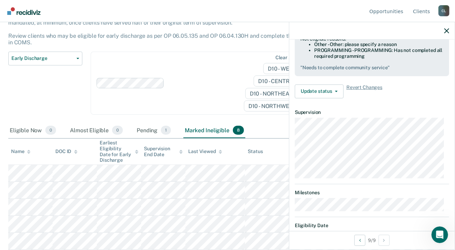
scroll to position [0, 0]
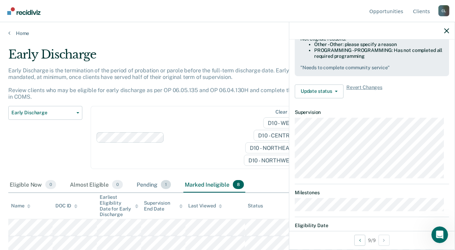
click at [151, 183] on div "Pending 1" at bounding box center [153, 184] width 37 height 15
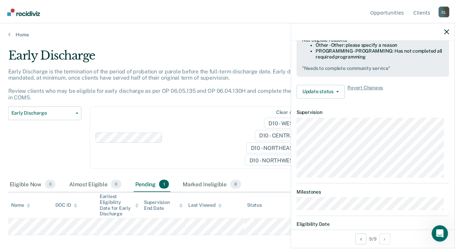
scroll to position [202, 0]
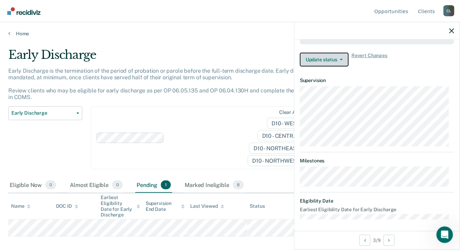
click at [342, 58] on button "Update status" at bounding box center [324, 60] width 49 height 14
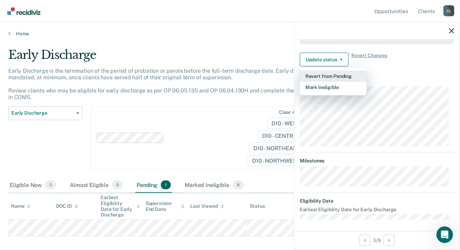
click at [335, 74] on button "Revert from Pending" at bounding box center [333, 76] width 67 height 11
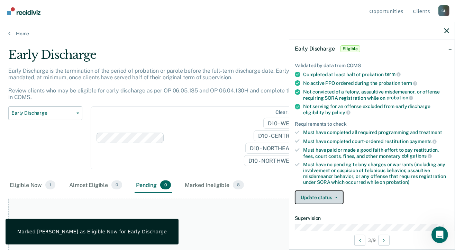
scroll to position [29, 0]
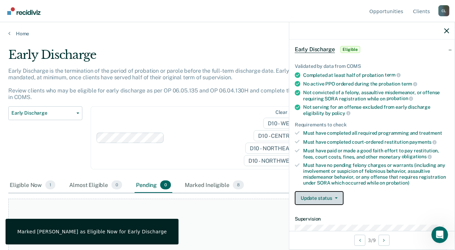
click at [319, 198] on button "Update status" at bounding box center [319, 198] width 49 height 14
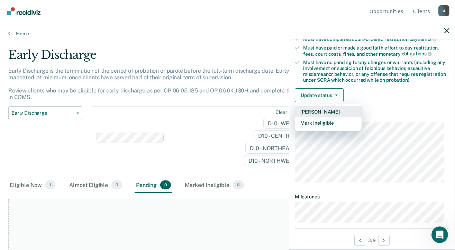
scroll to position [133, 0]
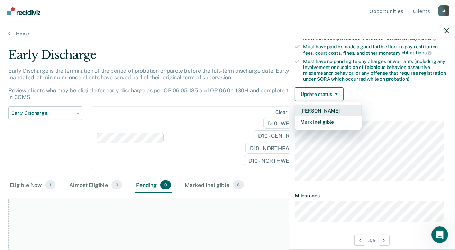
click at [322, 108] on button "[PERSON_NAME]" at bounding box center [328, 110] width 67 height 11
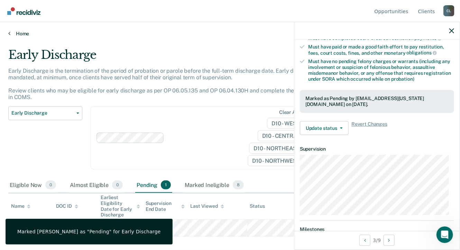
click at [10, 34] on link "Home" at bounding box center [230, 33] width 444 height 6
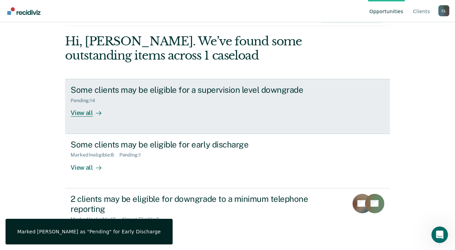
scroll to position [73, 0]
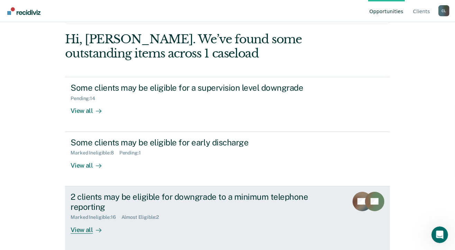
click at [88, 216] on div "Marked Ineligible : 16" at bounding box center [96, 217] width 51 height 6
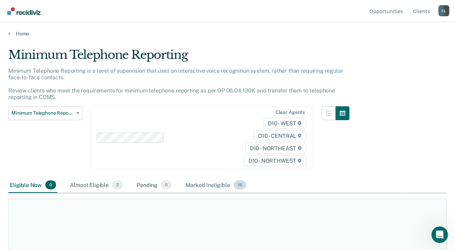
click at [215, 184] on div "Marked Ineligible 16" at bounding box center [215, 185] width 63 height 15
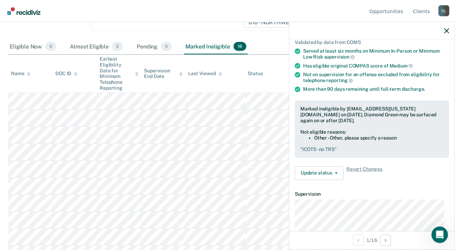
scroll to position [138, 0]
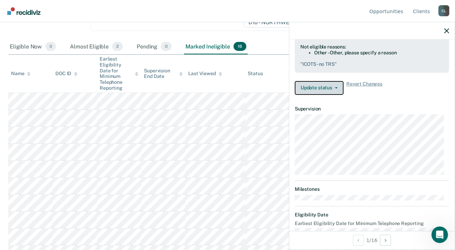
click at [336, 87] on button "Update status" at bounding box center [319, 88] width 49 height 14
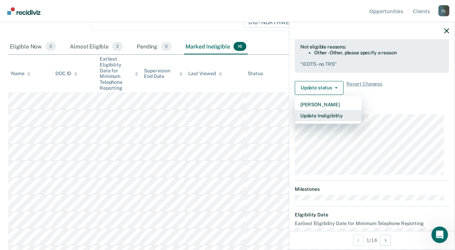
click at [325, 114] on button "Update Ineligibility" at bounding box center [328, 115] width 67 height 11
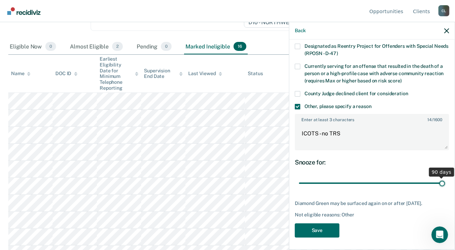
drag, startPoint x: 429, startPoint y: 182, endPoint x: 443, endPoint y: 184, distance: 14.1
type input "90"
click at [443, 184] on input "range" at bounding box center [372, 183] width 146 height 12
click at [313, 227] on button "Save" at bounding box center [317, 230] width 45 height 14
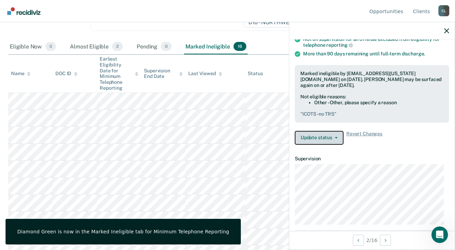
click at [334, 137] on button "Update status" at bounding box center [319, 138] width 49 height 14
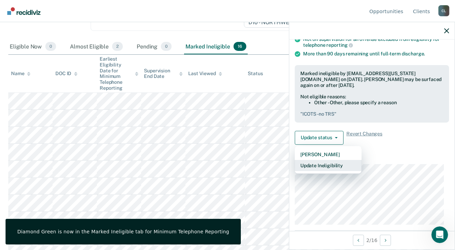
click at [331, 163] on button "Update Ineligibility" at bounding box center [328, 165] width 67 height 11
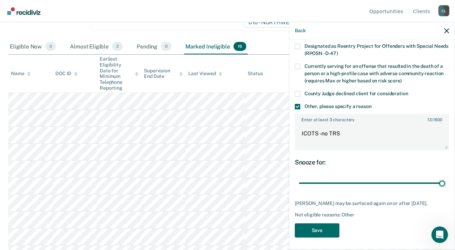
drag, startPoint x: 432, startPoint y: 182, endPoint x: 448, endPoint y: 183, distance: 15.6
type input "90"
click at [445, 182] on input "range" at bounding box center [372, 183] width 146 height 12
click at [311, 227] on button "Save" at bounding box center [317, 230] width 45 height 14
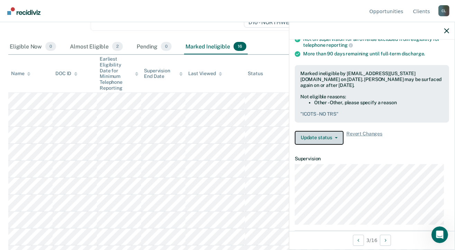
click at [335, 137] on icon "button" at bounding box center [336, 137] width 3 height 1
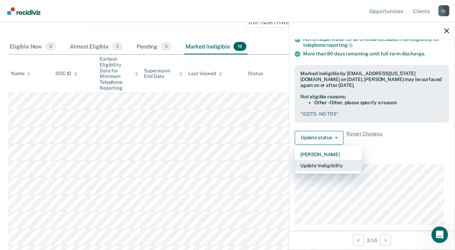
click at [330, 163] on button "Update Ineligibility" at bounding box center [328, 165] width 67 height 11
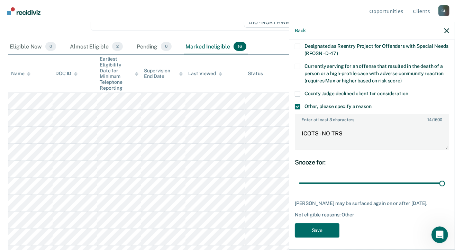
drag, startPoint x: 433, startPoint y: 180, endPoint x: 419, endPoint y: 201, distance: 25.0
type input "90"
click at [444, 183] on input "range" at bounding box center [372, 183] width 146 height 12
click at [323, 227] on button "Save" at bounding box center [317, 230] width 45 height 14
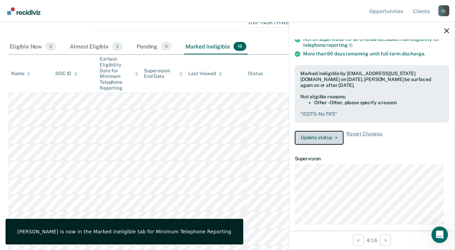
click at [336, 133] on button "Update status" at bounding box center [319, 138] width 49 height 14
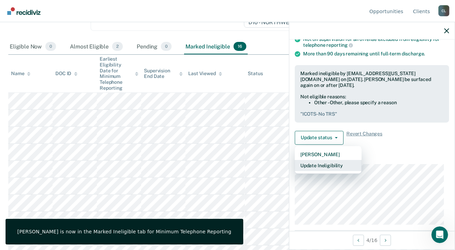
click at [328, 162] on button "Update Ineligibility" at bounding box center [328, 165] width 67 height 11
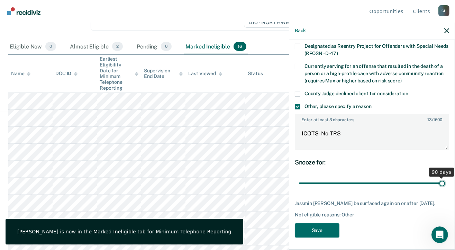
drag, startPoint x: 423, startPoint y: 180, endPoint x: 455, endPoint y: 184, distance: 32.0
type input "90"
click at [445, 184] on input "range" at bounding box center [372, 183] width 146 height 12
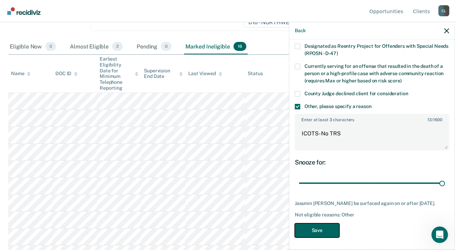
drag, startPoint x: 314, startPoint y: 228, endPoint x: 313, endPoint y: 223, distance: 5.4
click at [313, 227] on button "Save" at bounding box center [317, 230] width 45 height 14
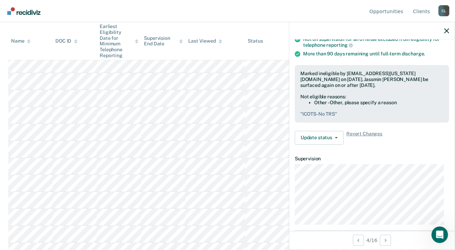
scroll to position [211, 0]
click at [336, 135] on button "Update status" at bounding box center [319, 138] width 49 height 14
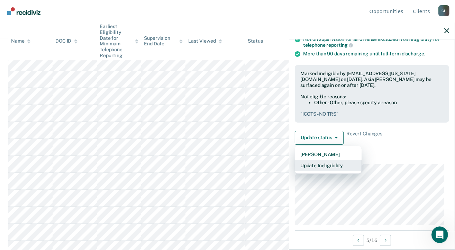
click at [324, 162] on button "Update Ineligibility" at bounding box center [328, 165] width 67 height 11
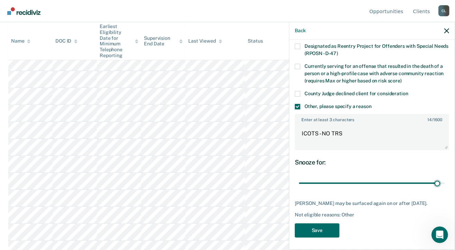
drag, startPoint x: 437, startPoint y: 180, endPoint x: 325, endPoint y: 215, distance: 116.9
type input "87"
click at [432, 180] on input "range" at bounding box center [372, 183] width 146 height 12
click at [308, 230] on button "Save" at bounding box center [317, 230] width 45 height 14
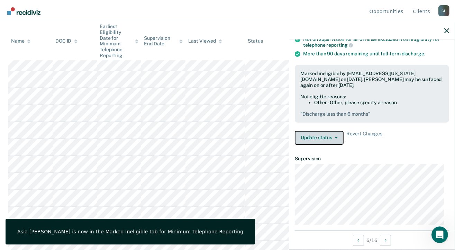
click at [328, 134] on button "Update status" at bounding box center [319, 138] width 49 height 14
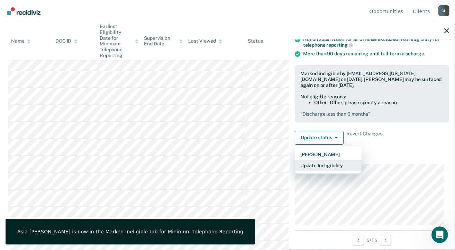
click at [330, 163] on button "Update Ineligibility" at bounding box center [328, 165] width 67 height 11
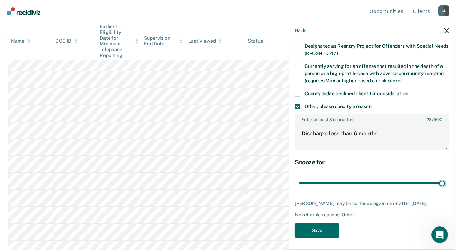
drag, startPoint x: 430, startPoint y: 180, endPoint x: 427, endPoint y: 196, distance: 16.2
type input "90"
click at [442, 183] on input "range" at bounding box center [372, 183] width 146 height 12
click at [319, 229] on button "Save" at bounding box center [317, 230] width 45 height 14
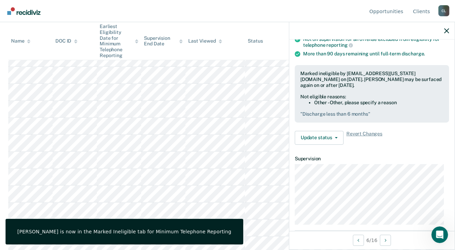
scroll to position [246, 0]
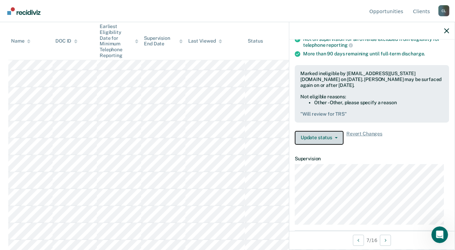
click at [335, 134] on button "Update status" at bounding box center [319, 138] width 49 height 14
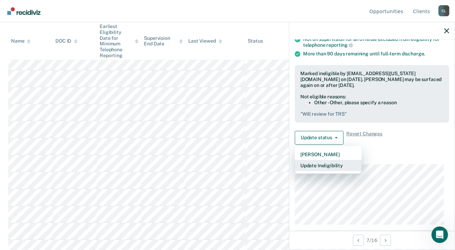
click at [325, 161] on button "Update Ineligibility" at bounding box center [328, 165] width 67 height 11
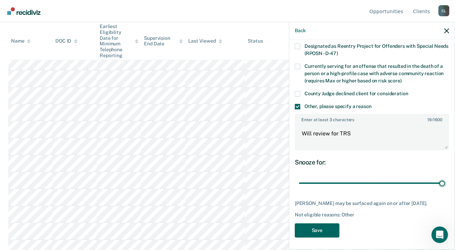
drag, startPoint x: 426, startPoint y: 180, endPoint x: 326, endPoint y: 228, distance: 111.0
type input "90"
click at [445, 182] on input "range" at bounding box center [372, 183] width 146 height 12
click at [303, 237] on button "Save" at bounding box center [317, 230] width 45 height 14
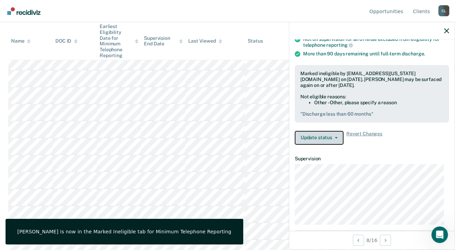
click at [337, 137] on button "Update status" at bounding box center [319, 138] width 49 height 14
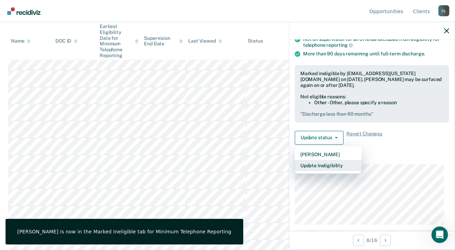
click at [323, 160] on button "Update Ineligibility" at bounding box center [328, 165] width 67 height 11
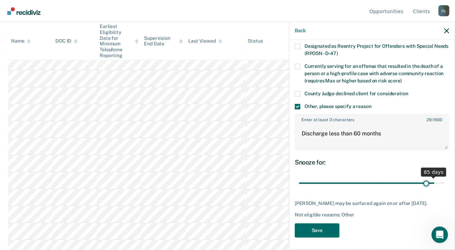
drag, startPoint x: 436, startPoint y: 180, endPoint x: 379, endPoint y: 207, distance: 63.5
type input "80"
click at [421, 183] on input "range" at bounding box center [372, 183] width 146 height 12
click at [326, 233] on button "Save" at bounding box center [317, 230] width 45 height 14
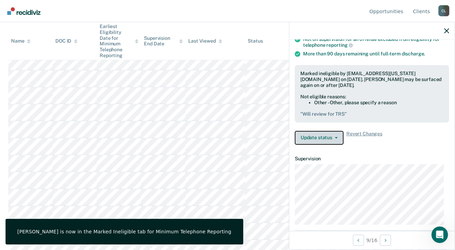
click at [338, 134] on button "Update status" at bounding box center [319, 138] width 49 height 14
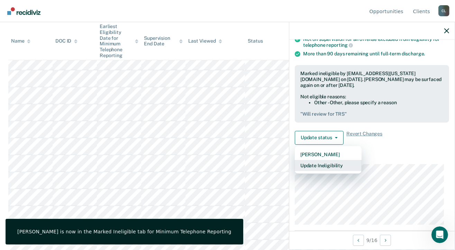
click at [331, 164] on button "Update Ineligibility" at bounding box center [328, 165] width 67 height 11
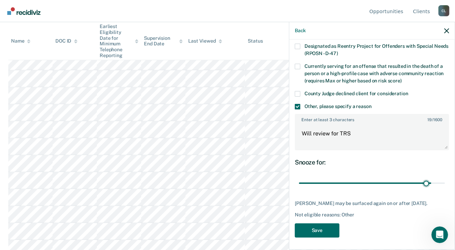
drag, startPoint x: 437, startPoint y: 181, endPoint x: 389, endPoint y: 202, distance: 52.5
type input "80"
click at [421, 182] on input "range" at bounding box center [372, 183] width 146 height 12
click at [318, 234] on button "Save" at bounding box center [317, 230] width 45 height 14
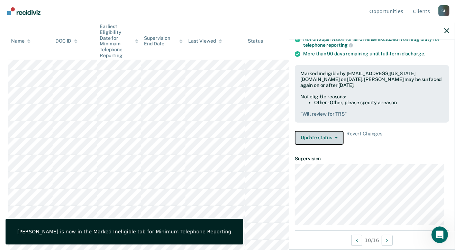
click at [339, 136] on button "Update status" at bounding box center [319, 138] width 49 height 14
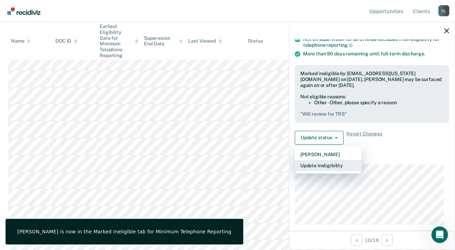
click at [343, 162] on button "Update Ineligibility" at bounding box center [328, 165] width 67 height 11
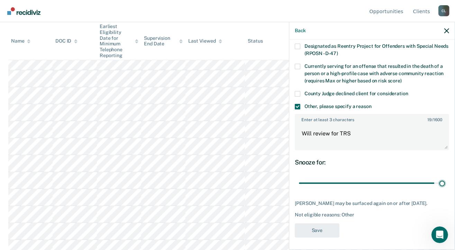
drag, startPoint x: 429, startPoint y: 180, endPoint x: 445, endPoint y: 183, distance: 17.0
type input "90"
click at [445, 183] on input "range" at bounding box center [372, 183] width 146 height 12
click at [304, 230] on button "Save" at bounding box center [317, 230] width 45 height 14
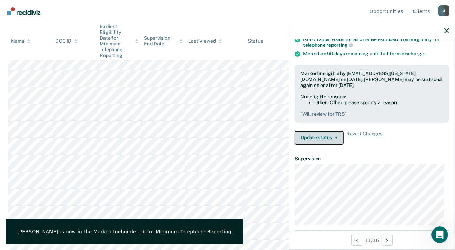
click at [327, 137] on button "Update status" at bounding box center [319, 138] width 49 height 14
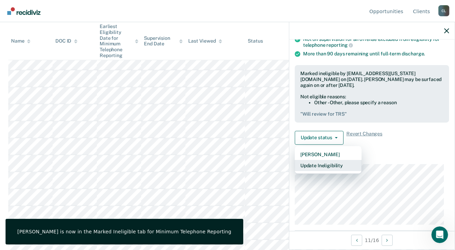
click at [333, 162] on button "Update Ineligibility" at bounding box center [328, 165] width 67 height 11
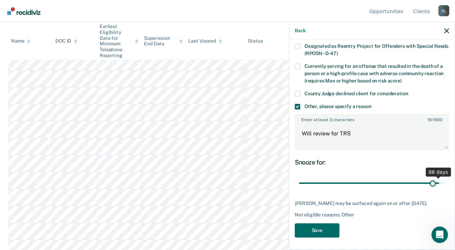
drag, startPoint x: 435, startPoint y: 180, endPoint x: 427, endPoint y: 181, distance: 7.3
type input "84"
click at [428, 181] on input "range" at bounding box center [372, 183] width 146 height 12
click at [326, 227] on button "Save" at bounding box center [317, 230] width 45 height 14
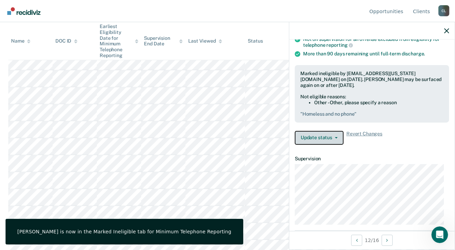
click at [335, 137] on icon "button" at bounding box center [336, 137] width 3 height 1
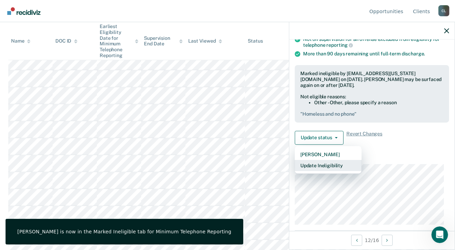
click at [312, 162] on button "Update Ineligibility" at bounding box center [328, 165] width 67 height 11
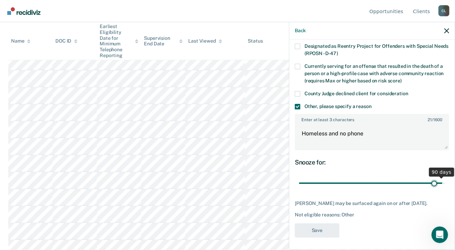
drag, startPoint x: 437, startPoint y: 182, endPoint x: 426, endPoint y: 183, distance: 10.8
type input "84"
click at [428, 182] on input "range" at bounding box center [372, 183] width 146 height 12
click at [325, 226] on button "Save" at bounding box center [317, 230] width 45 height 14
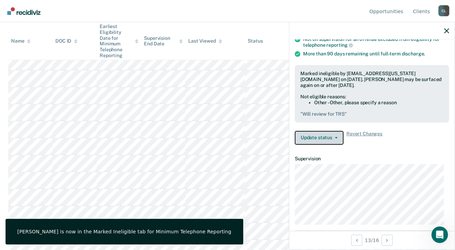
click at [336, 137] on icon "button" at bounding box center [336, 137] width 3 height 1
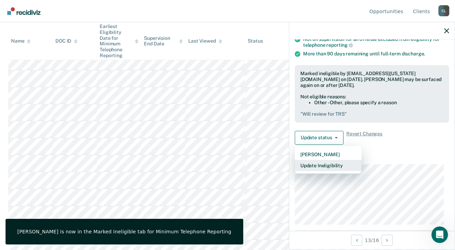
click at [320, 163] on button "Update Ineligibility" at bounding box center [328, 165] width 67 height 11
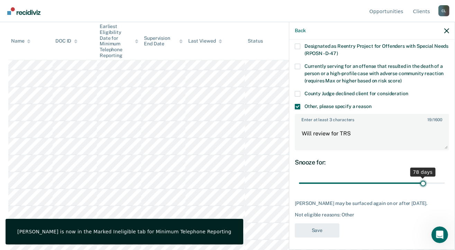
click at [418, 181] on input "range" at bounding box center [372, 183] width 146 height 12
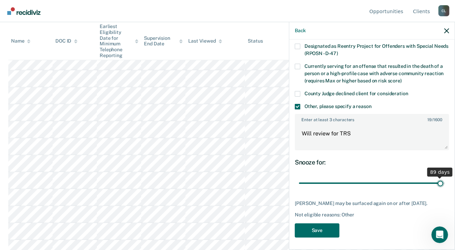
type input "89"
click at [436, 181] on input "range" at bounding box center [372, 183] width 146 height 12
click at [307, 237] on button "Save" at bounding box center [317, 230] width 45 height 14
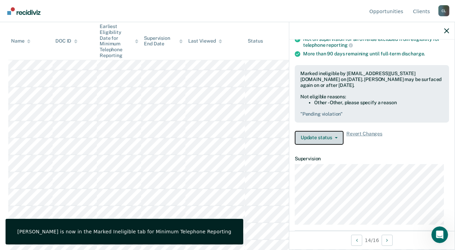
click at [334, 134] on button "Update status" at bounding box center [319, 138] width 49 height 14
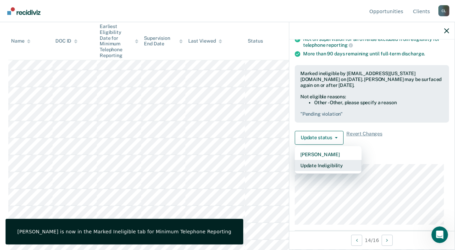
click at [325, 165] on button "Update Ineligibility" at bounding box center [328, 165] width 67 height 11
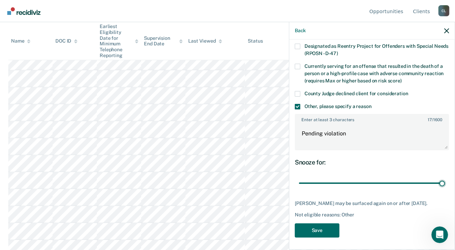
drag, startPoint x: 425, startPoint y: 181, endPoint x: 414, endPoint y: 198, distance: 20.5
type input "90"
click at [444, 181] on input "range" at bounding box center [372, 183] width 146 height 12
click at [326, 227] on button "Save" at bounding box center [317, 230] width 45 height 14
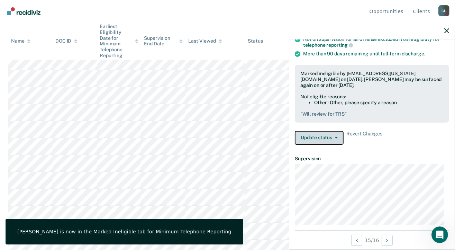
click at [335, 137] on icon "button" at bounding box center [336, 137] width 3 height 1
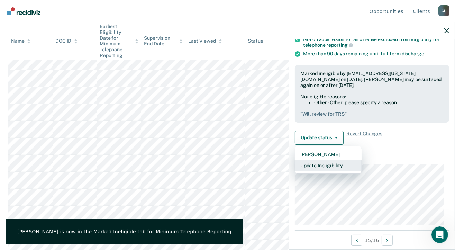
click at [327, 163] on button "Update Ineligibility" at bounding box center [328, 165] width 67 height 11
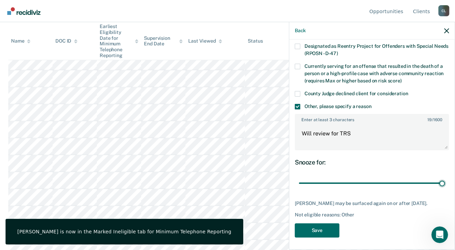
drag, startPoint x: 421, startPoint y: 180, endPoint x: 452, endPoint y: 187, distance: 32.4
type input "90"
click at [445, 188] on input "range" at bounding box center [372, 183] width 146 height 12
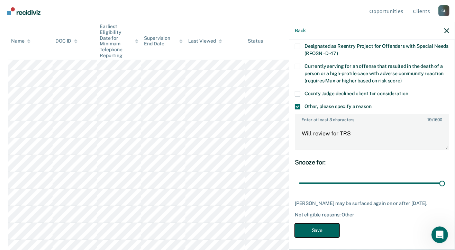
click at [326, 227] on button "Save" at bounding box center [317, 230] width 45 height 14
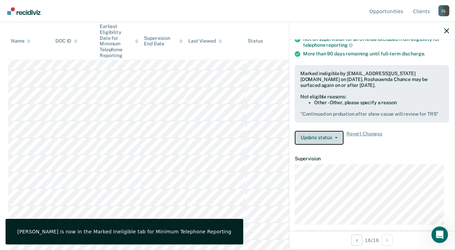
click at [335, 134] on button "Update status" at bounding box center [319, 138] width 49 height 14
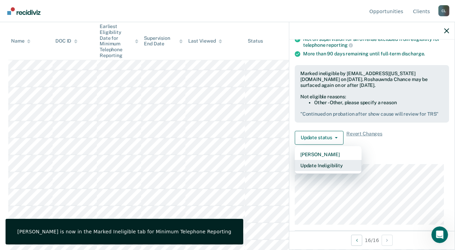
click at [331, 164] on button "Update Ineligibility" at bounding box center [328, 165] width 67 height 11
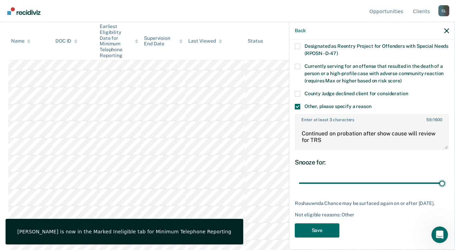
drag, startPoint x: 427, startPoint y: 180, endPoint x: 437, endPoint y: 198, distance: 20.4
type input "90"
click at [445, 184] on input "range" at bounding box center [372, 183] width 146 height 12
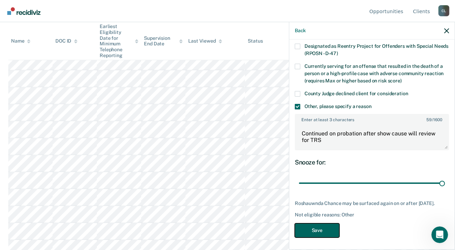
click at [311, 234] on button "Save" at bounding box center [317, 230] width 45 height 14
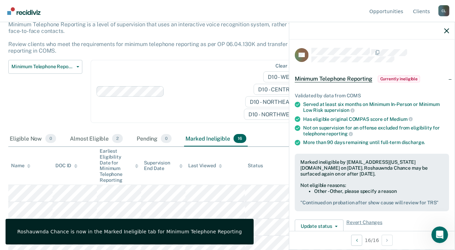
scroll to position [0, 0]
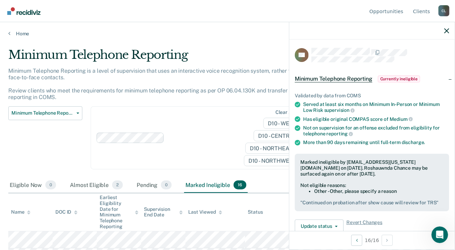
click at [18, 37] on main "Minimum Telephone Reporting Minimum Telephone Reporting is a level of supervisi…" at bounding box center [227, 142] width 455 height 211
click at [18, 31] on link "Home" at bounding box center [227, 33] width 439 height 6
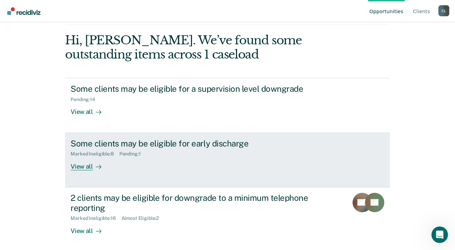
scroll to position [73, 0]
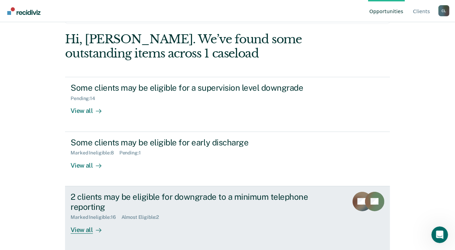
click at [133, 218] on div "Almost Eligible : 2" at bounding box center [142, 217] width 43 height 6
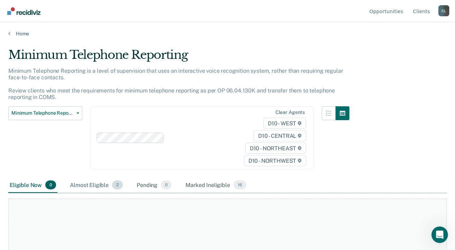
click at [98, 187] on div "Almost Eligible 2" at bounding box center [97, 185] width 56 height 15
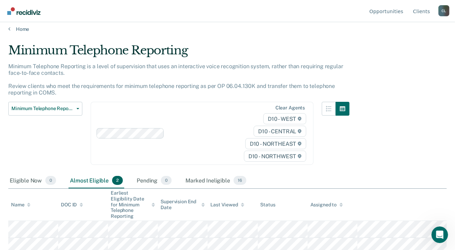
scroll to position [8, 0]
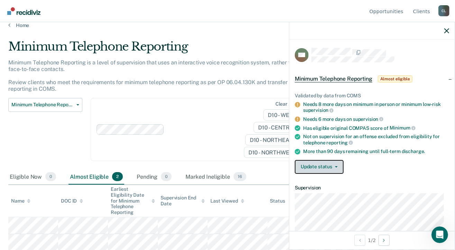
click at [333, 166] on span "button" at bounding box center [335, 166] width 6 height 1
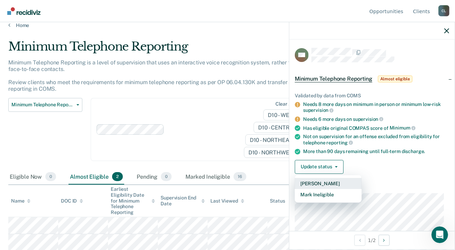
click at [331, 182] on button "[PERSON_NAME]" at bounding box center [328, 183] width 67 height 11
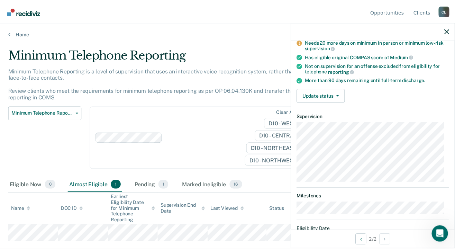
scroll to position [92, 0]
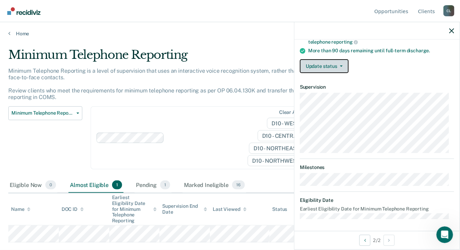
click at [343, 66] on button "Update status" at bounding box center [324, 66] width 49 height 14
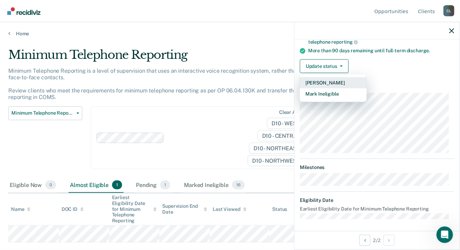
click at [324, 78] on button "[PERSON_NAME]" at bounding box center [333, 82] width 67 height 11
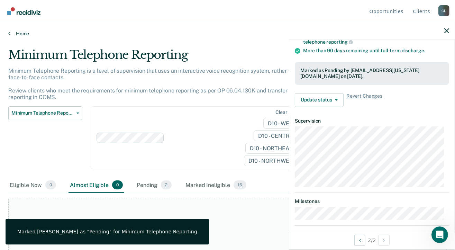
click at [10, 34] on link "Home" at bounding box center [227, 33] width 439 height 6
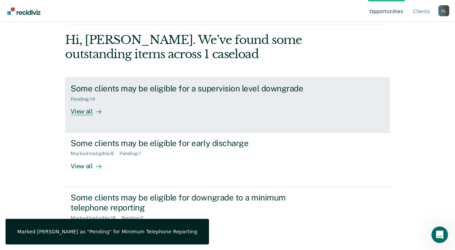
scroll to position [73, 0]
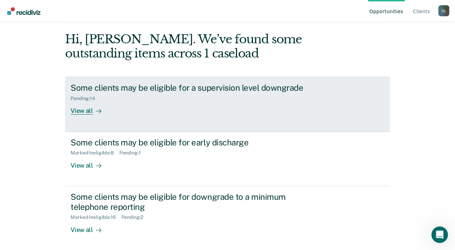
click at [79, 112] on div "View all" at bounding box center [90, 107] width 39 height 13
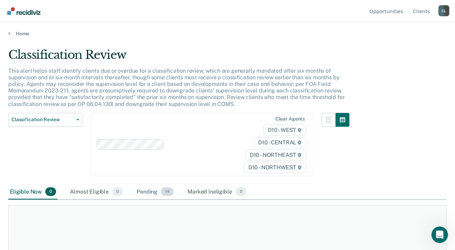
click at [143, 190] on div "Pending 14" at bounding box center [155, 191] width 40 height 15
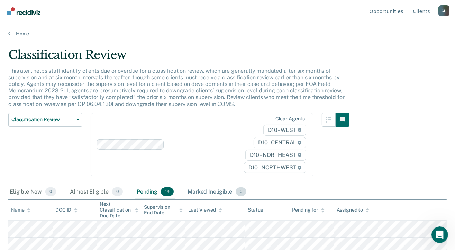
click at [209, 191] on div "Marked Ineligible 0" at bounding box center [217, 191] width 62 height 15
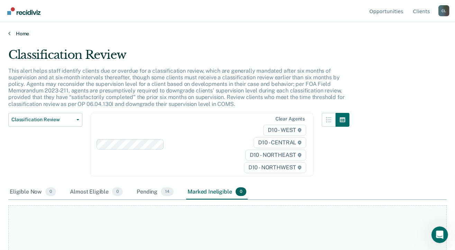
click at [15, 34] on link "Home" at bounding box center [227, 33] width 439 height 6
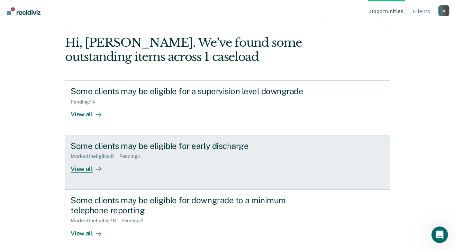
scroll to position [73, 0]
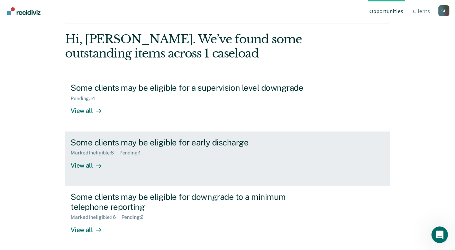
click at [97, 151] on div "Marked Ineligible : 8" at bounding box center [95, 153] width 48 height 6
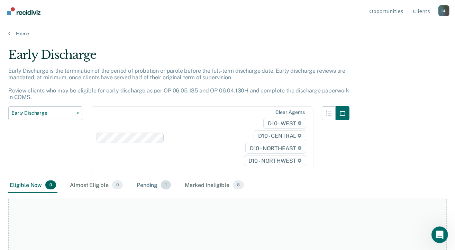
click at [142, 184] on div "Pending 1" at bounding box center [153, 185] width 37 height 15
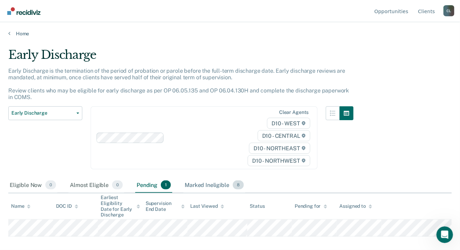
click at [215, 183] on div "Marked Ineligible 8" at bounding box center [214, 185] width 62 height 15
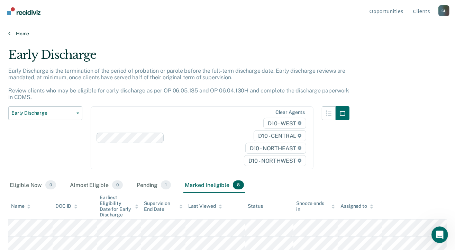
click at [13, 31] on link "Home" at bounding box center [227, 33] width 439 height 6
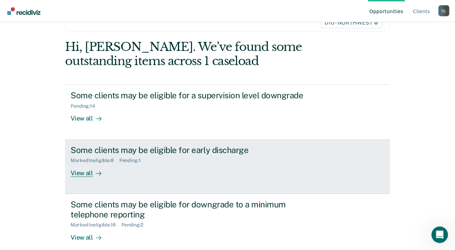
scroll to position [73, 0]
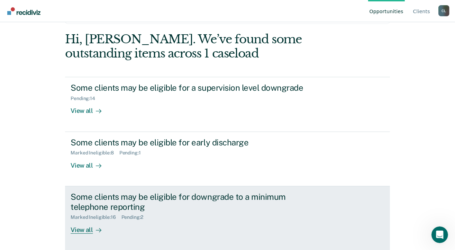
click at [82, 232] on div "View all" at bounding box center [90, 226] width 39 height 13
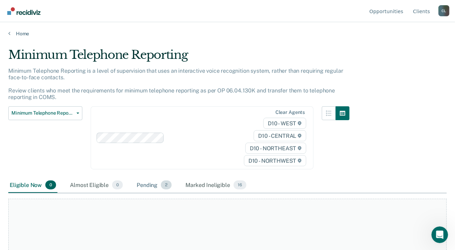
click at [145, 185] on div "Pending 2" at bounding box center [154, 185] width 38 height 15
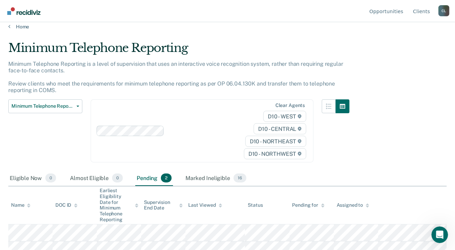
scroll to position [8, 0]
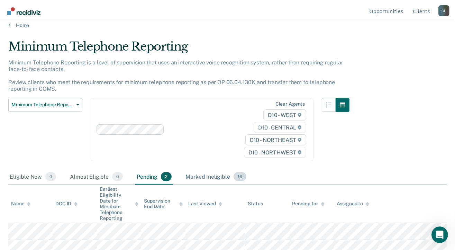
click at [213, 173] on div "Marked Ineligible 16" at bounding box center [215, 176] width 63 height 15
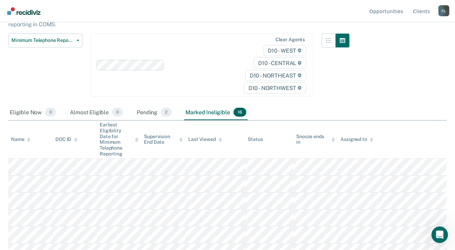
scroll to position [0, 0]
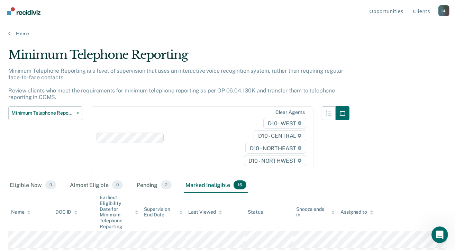
click at [442, 14] on div "C L" at bounding box center [444, 10] width 11 height 11
click at [406, 54] on link "Log Out" at bounding box center [416, 55] width 45 height 6
